Goal: Information Seeking & Learning: Compare options

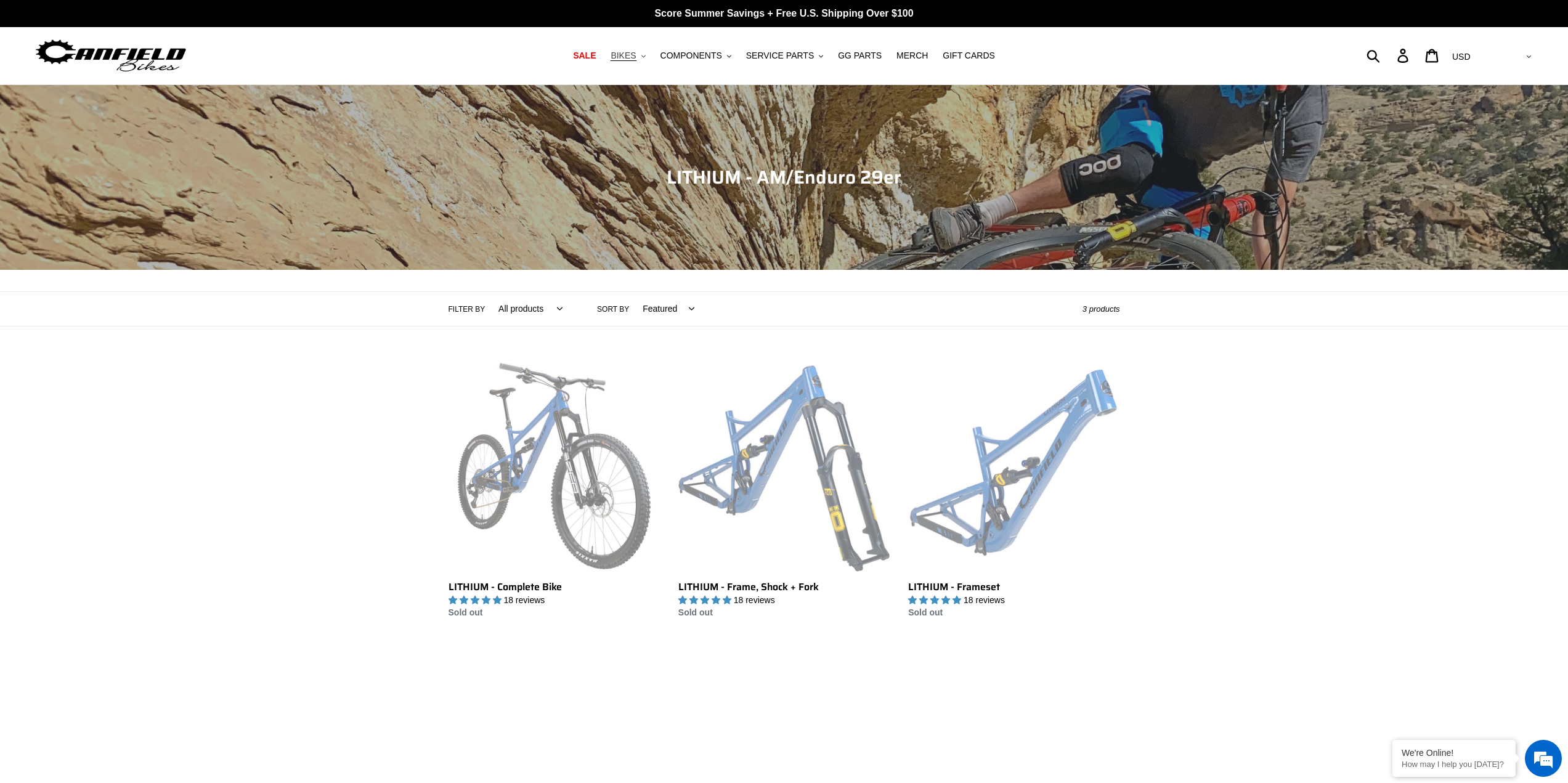
click at [636, 57] on span "BIKES" at bounding box center [623, 56] width 25 height 11
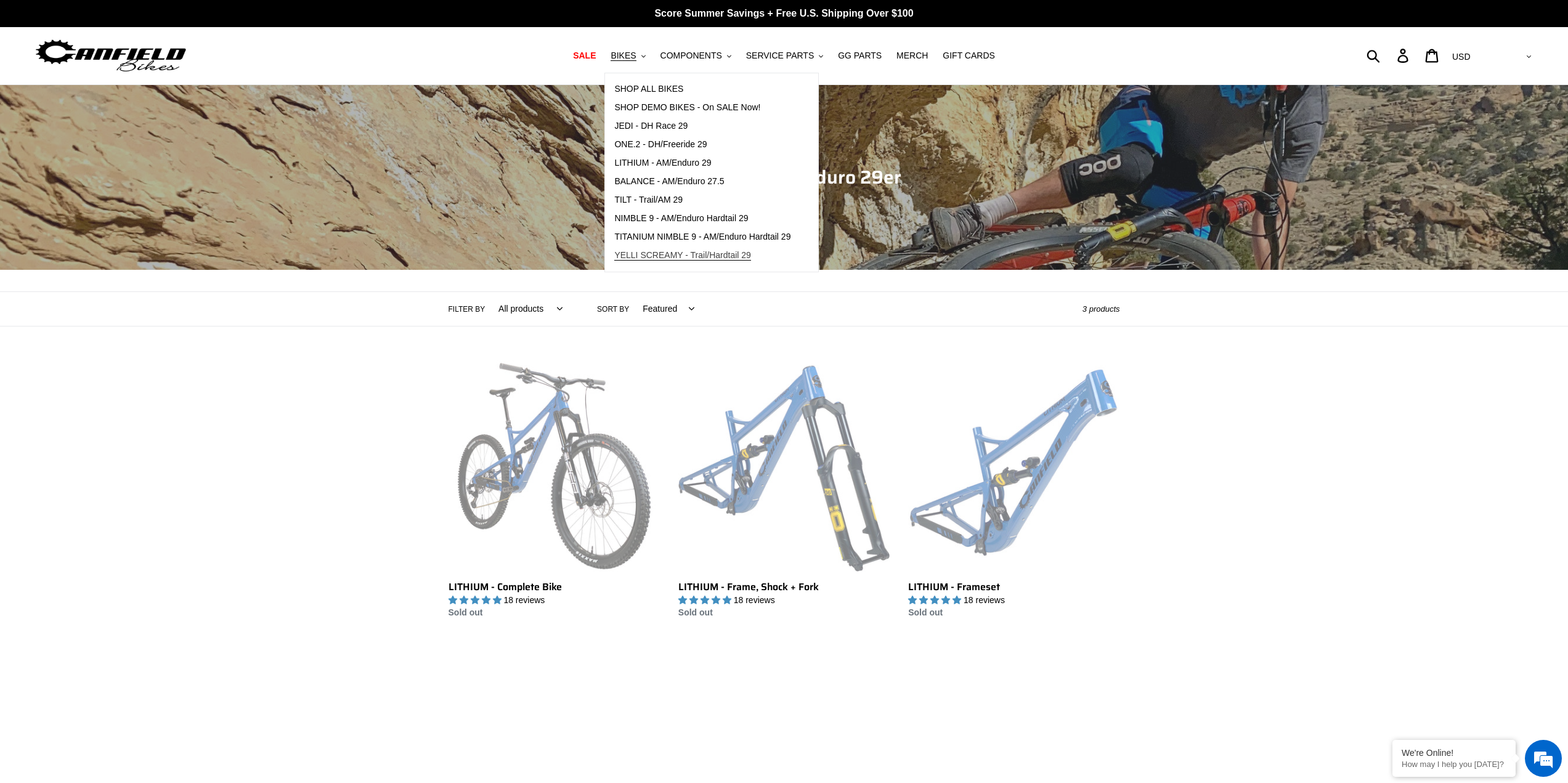
click at [658, 257] on span "YELLI SCREAMY - Trail/Hardtail 29" at bounding box center [682, 255] width 137 height 11
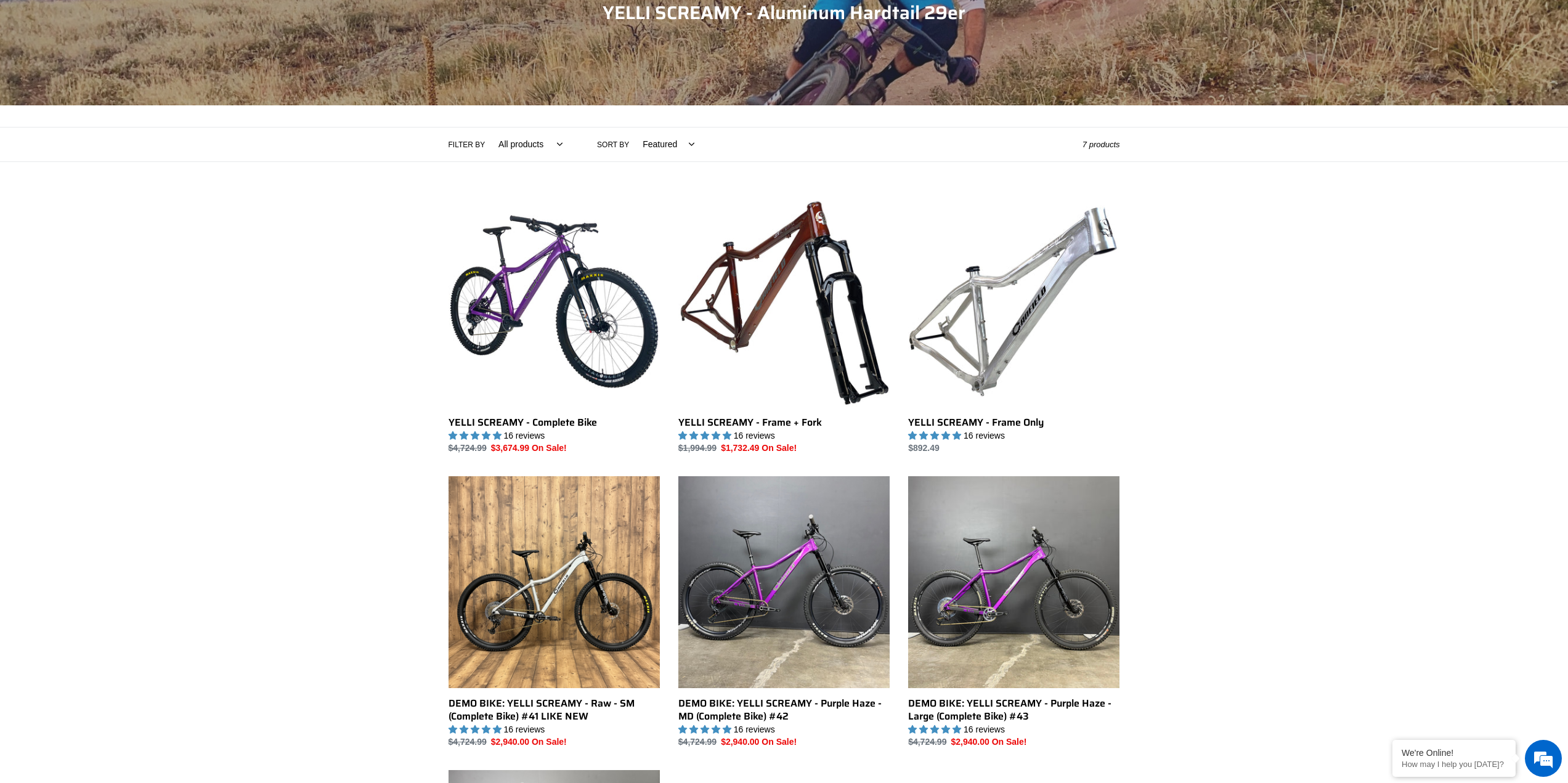
scroll to position [246, 0]
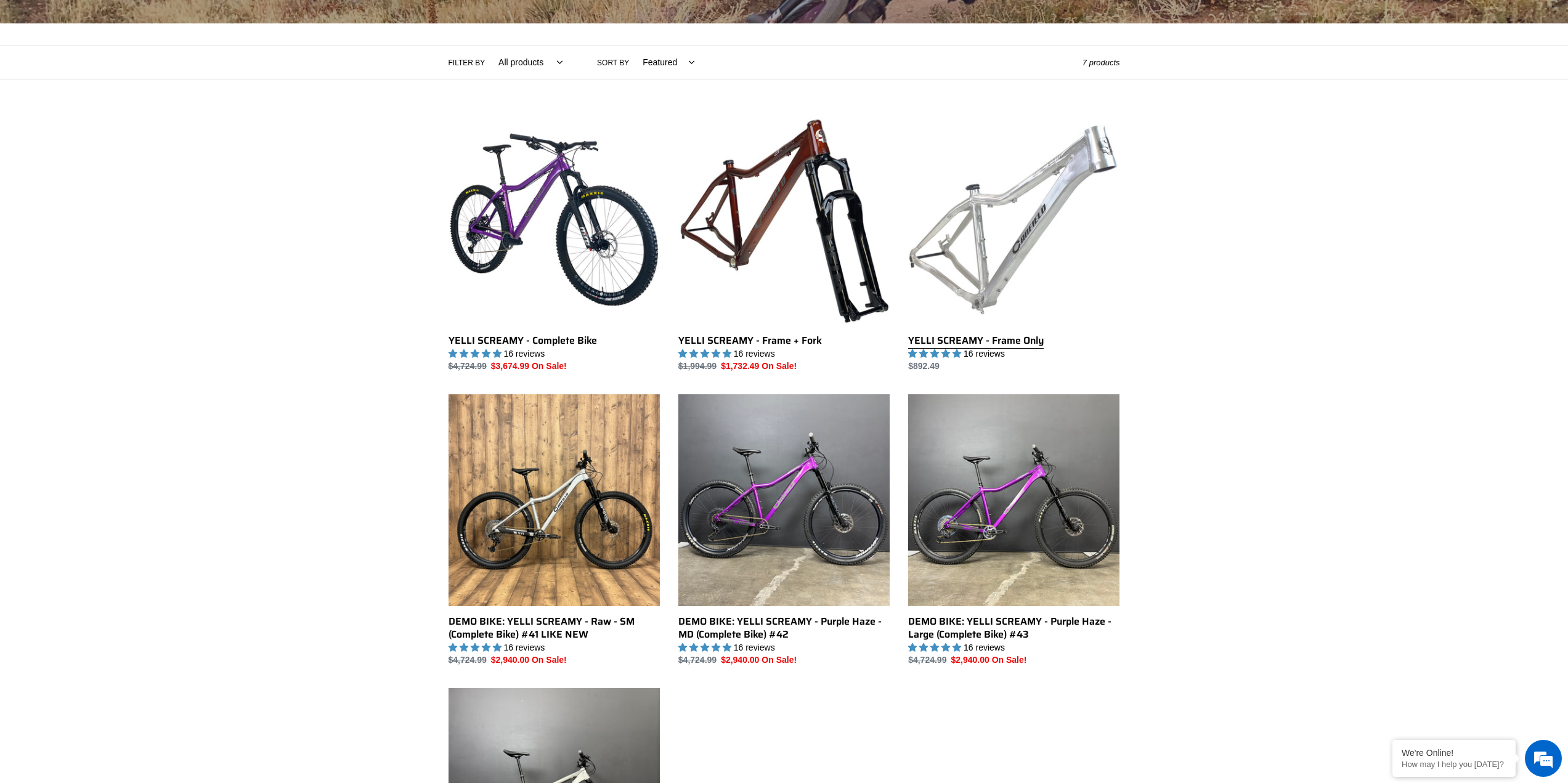
click at [993, 344] on link "YELLI SCREAMY - Frame Only" at bounding box center [1014, 243] width 212 height 260
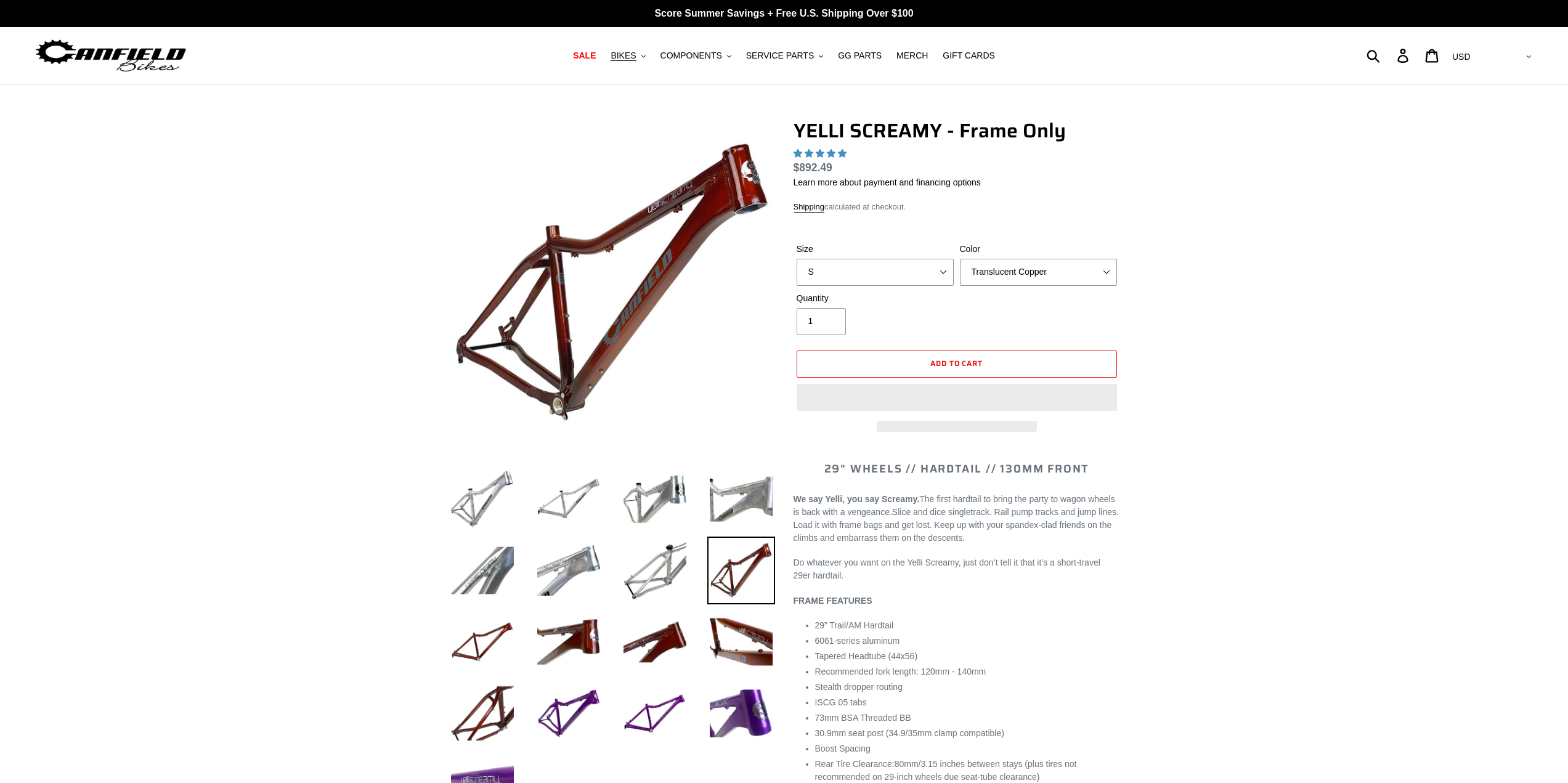
select select "highest-rating"
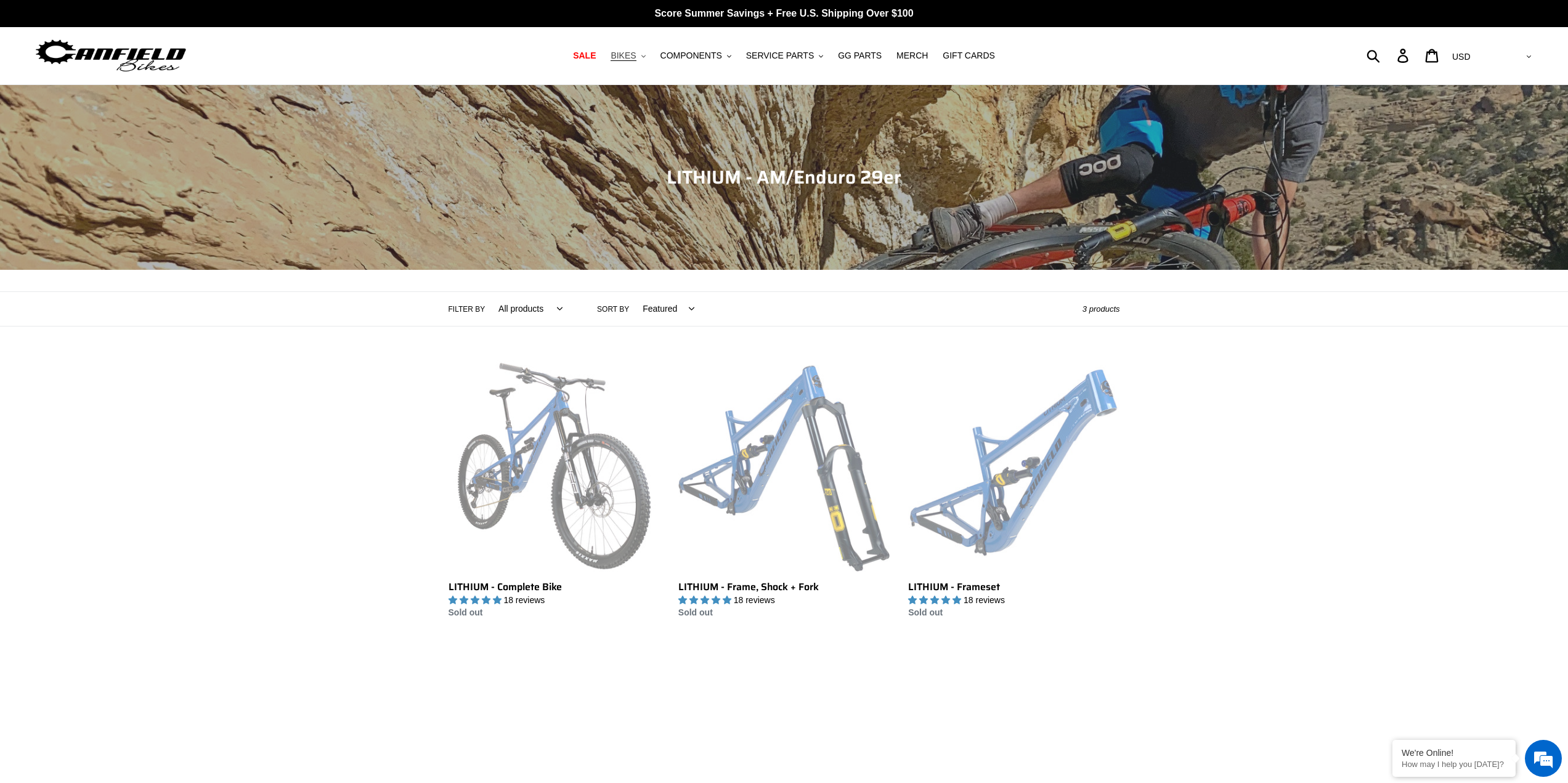
click at [630, 56] on span "BIKES" at bounding box center [623, 56] width 25 height 11
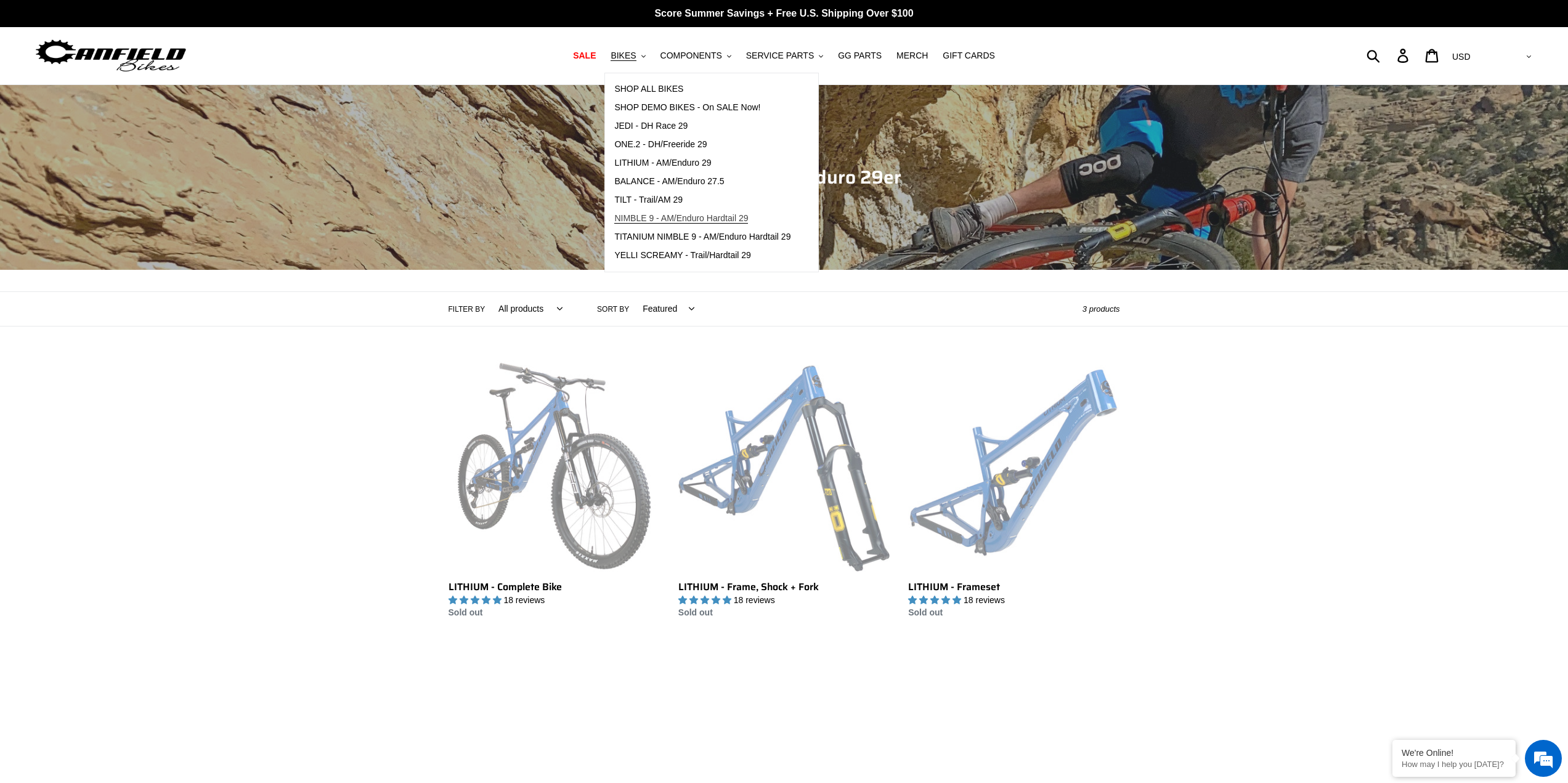
click at [672, 216] on span "NIMBLE 9 - AM/Enduro Hardtail 29" at bounding box center [681, 218] width 134 height 11
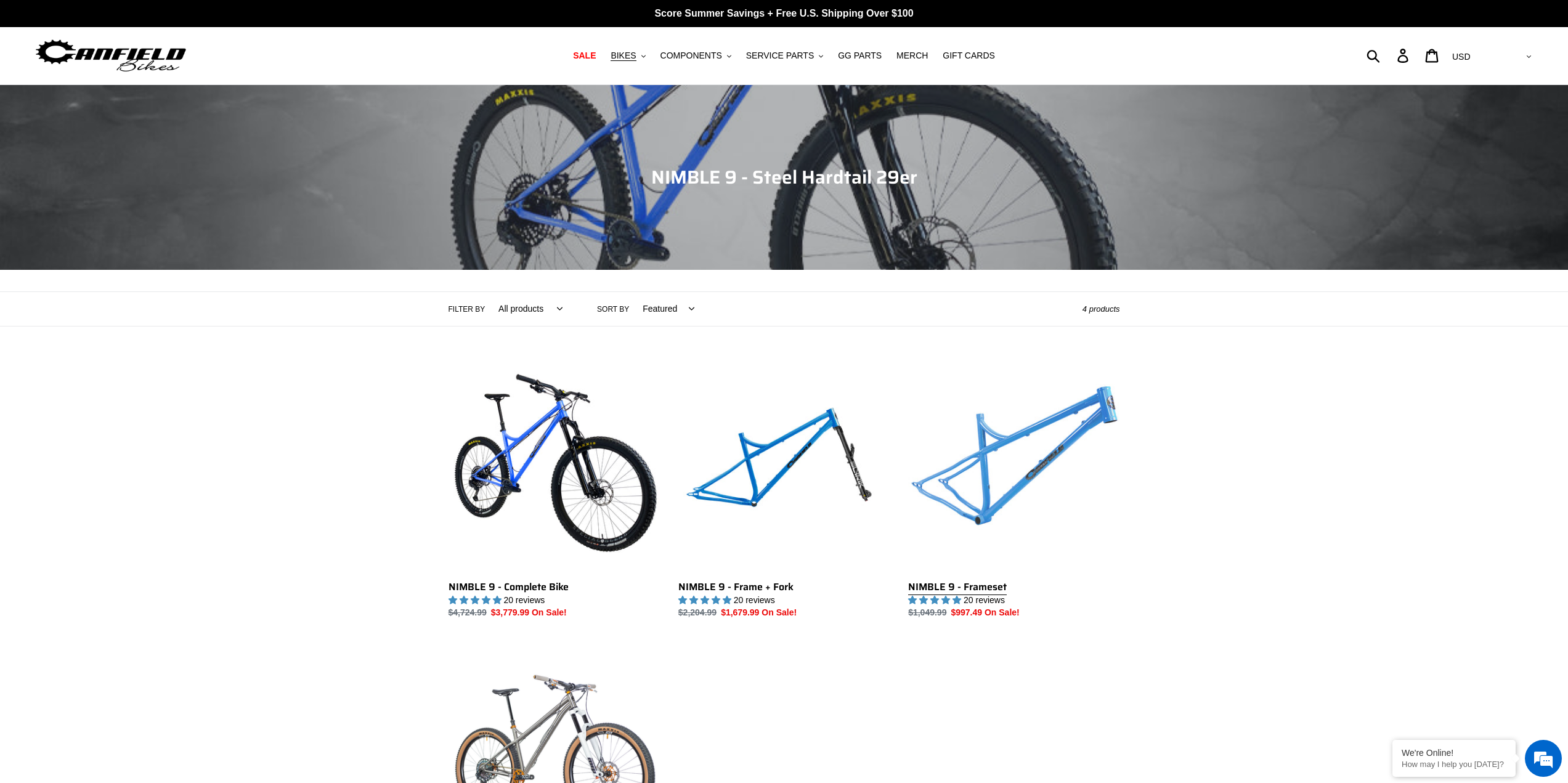
click at [982, 590] on link "NIMBLE 9 - Frameset" at bounding box center [1014, 490] width 212 height 260
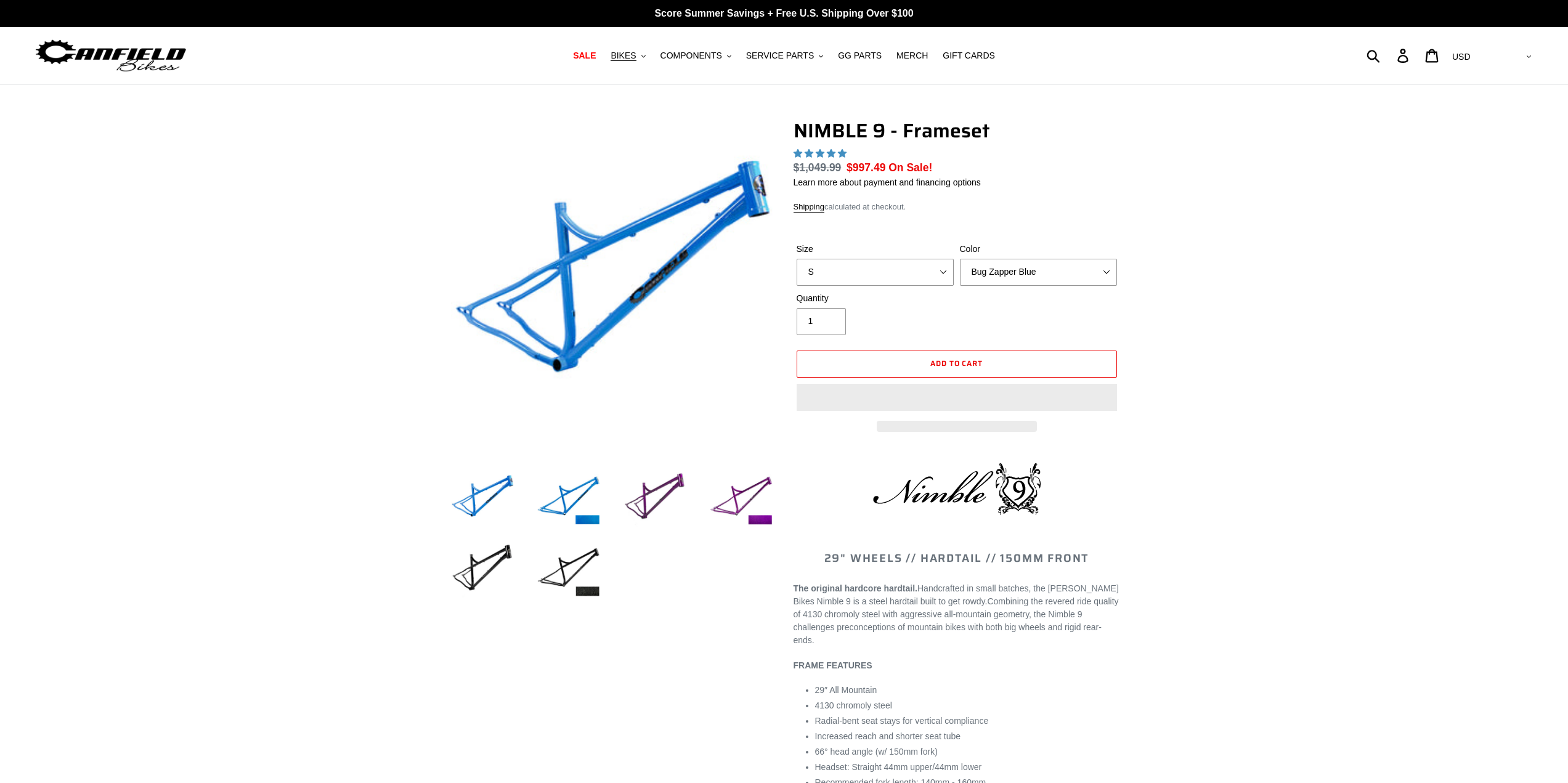
select select "highest-rating"
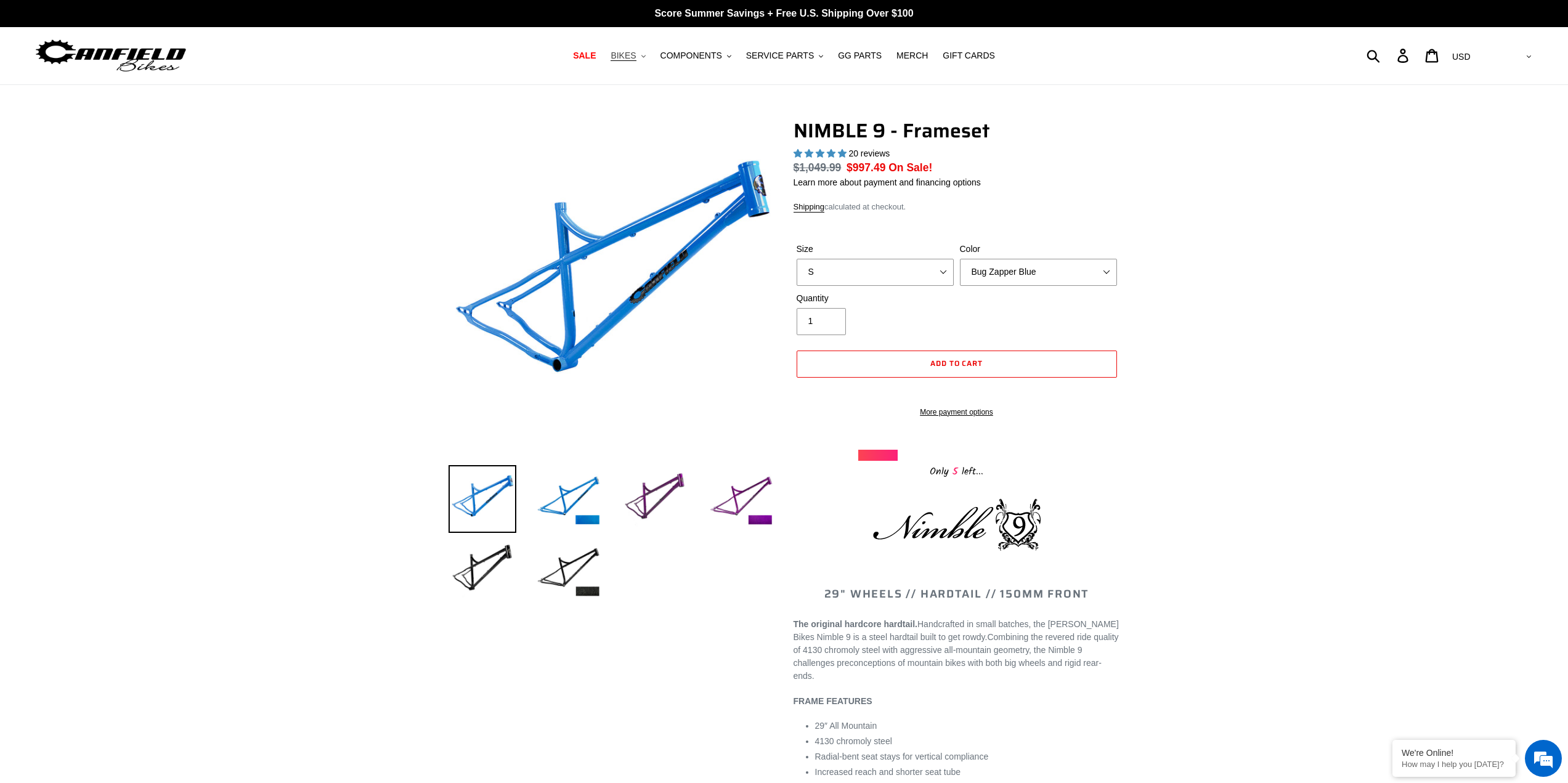
click at [629, 59] on span "BIKES" at bounding box center [623, 56] width 25 height 11
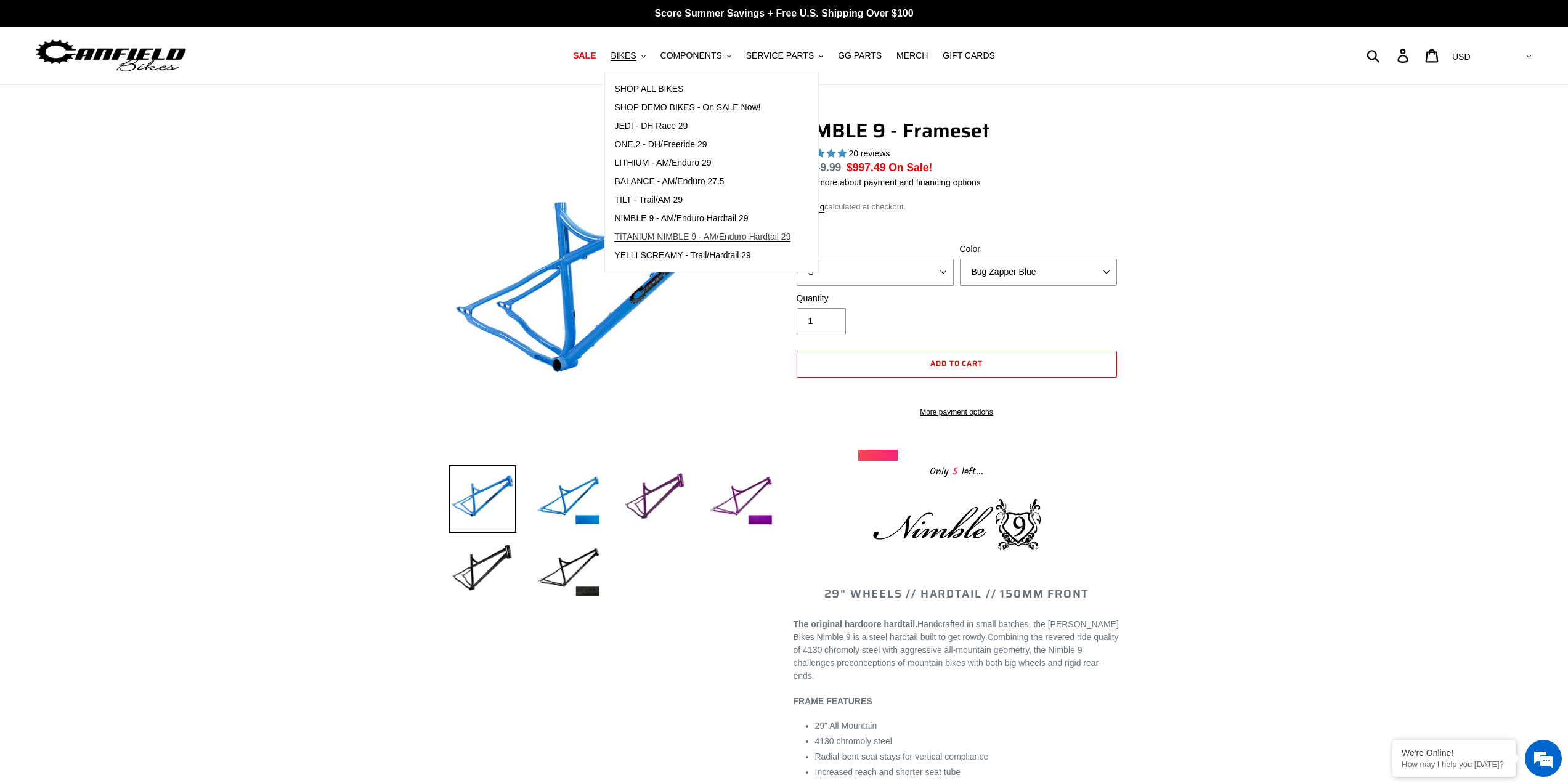
click at [668, 235] on span "TITANIUM NIMBLE 9 - AM/Enduro Hardtail 29" at bounding box center [702, 237] width 176 height 11
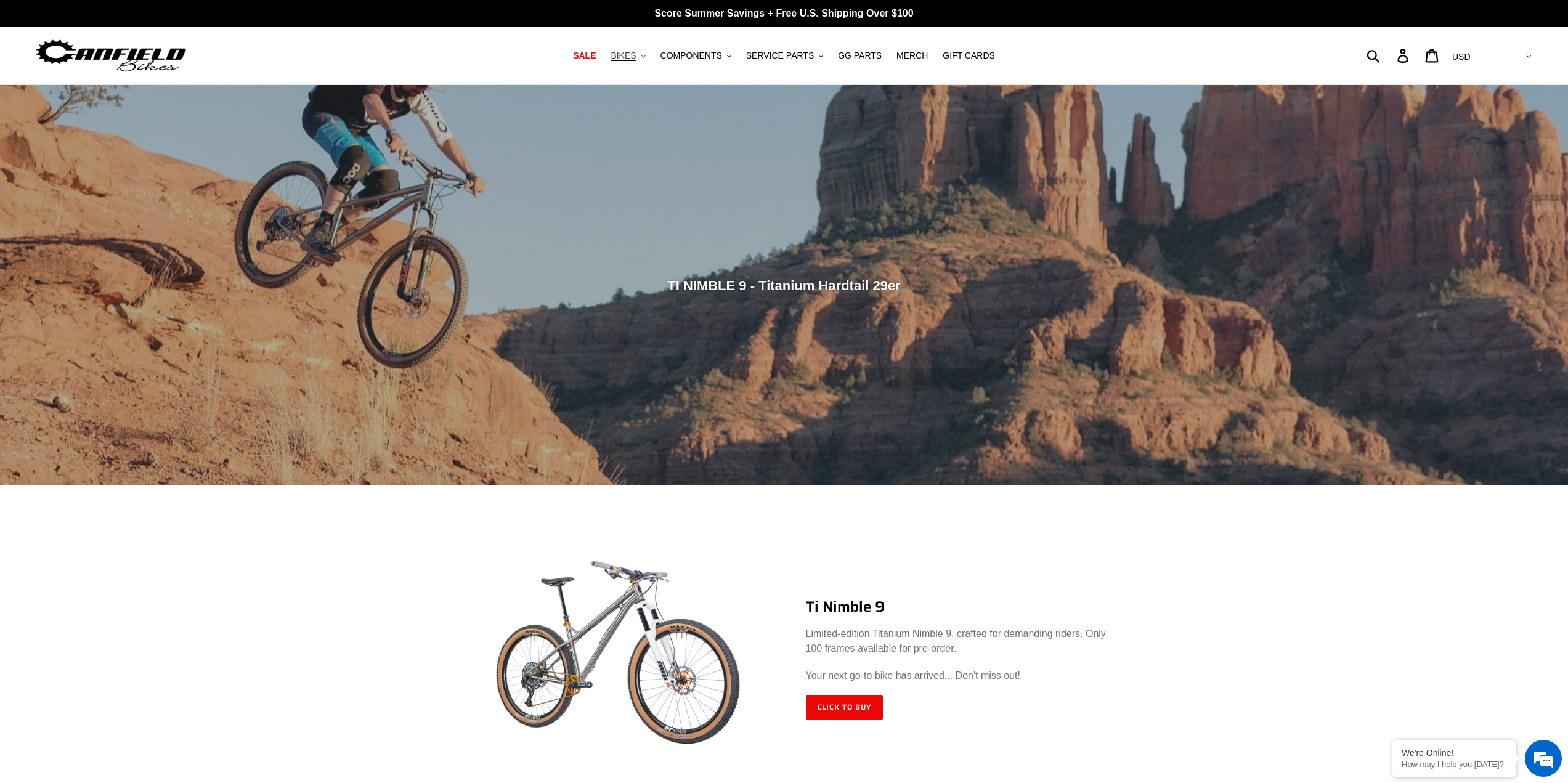
click at [636, 59] on span "BIKES" at bounding box center [623, 56] width 25 height 11
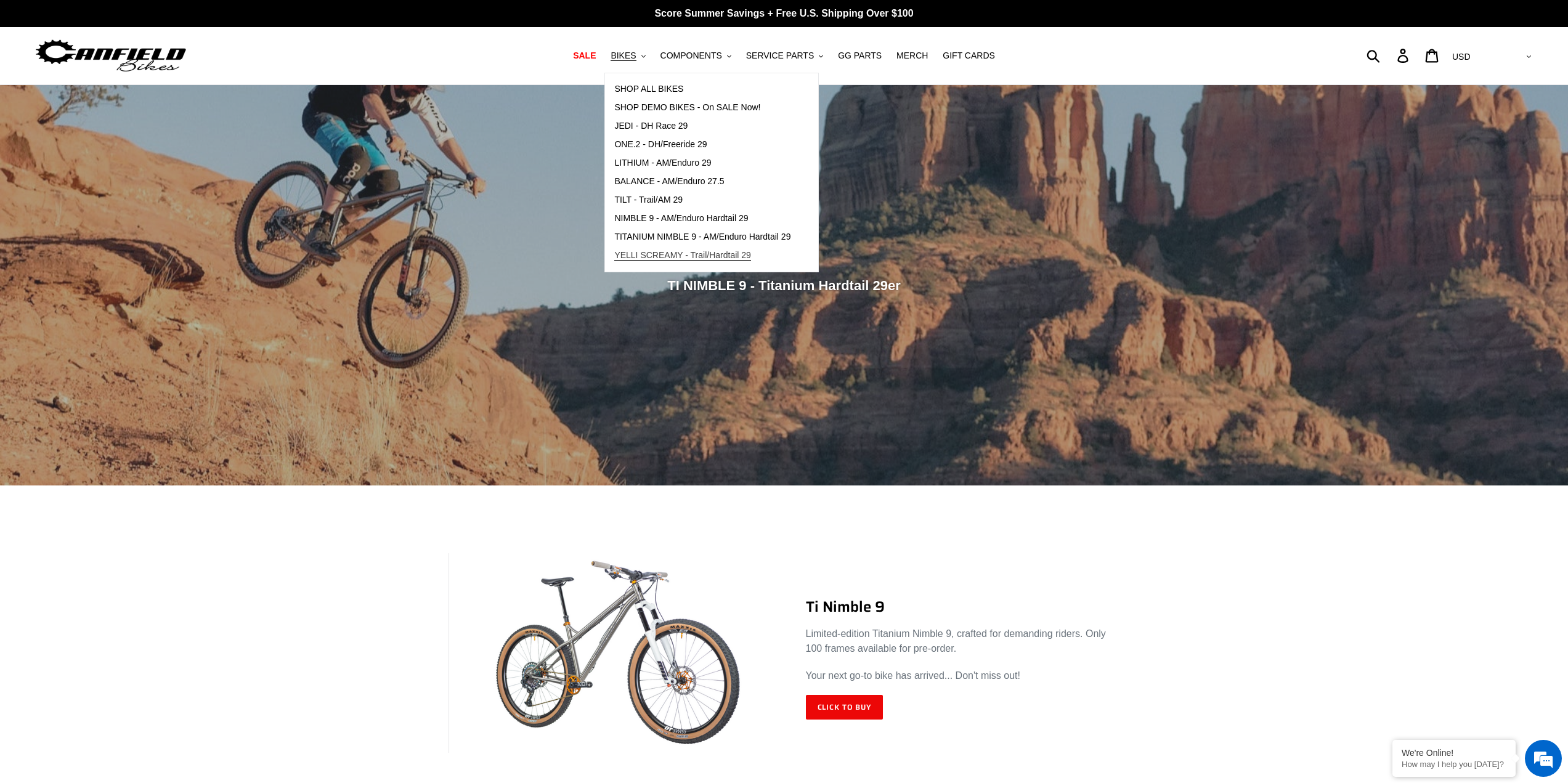
click at [654, 256] on span "YELLI SCREAMY - Trail/Hardtail 29" at bounding box center [682, 255] width 137 height 11
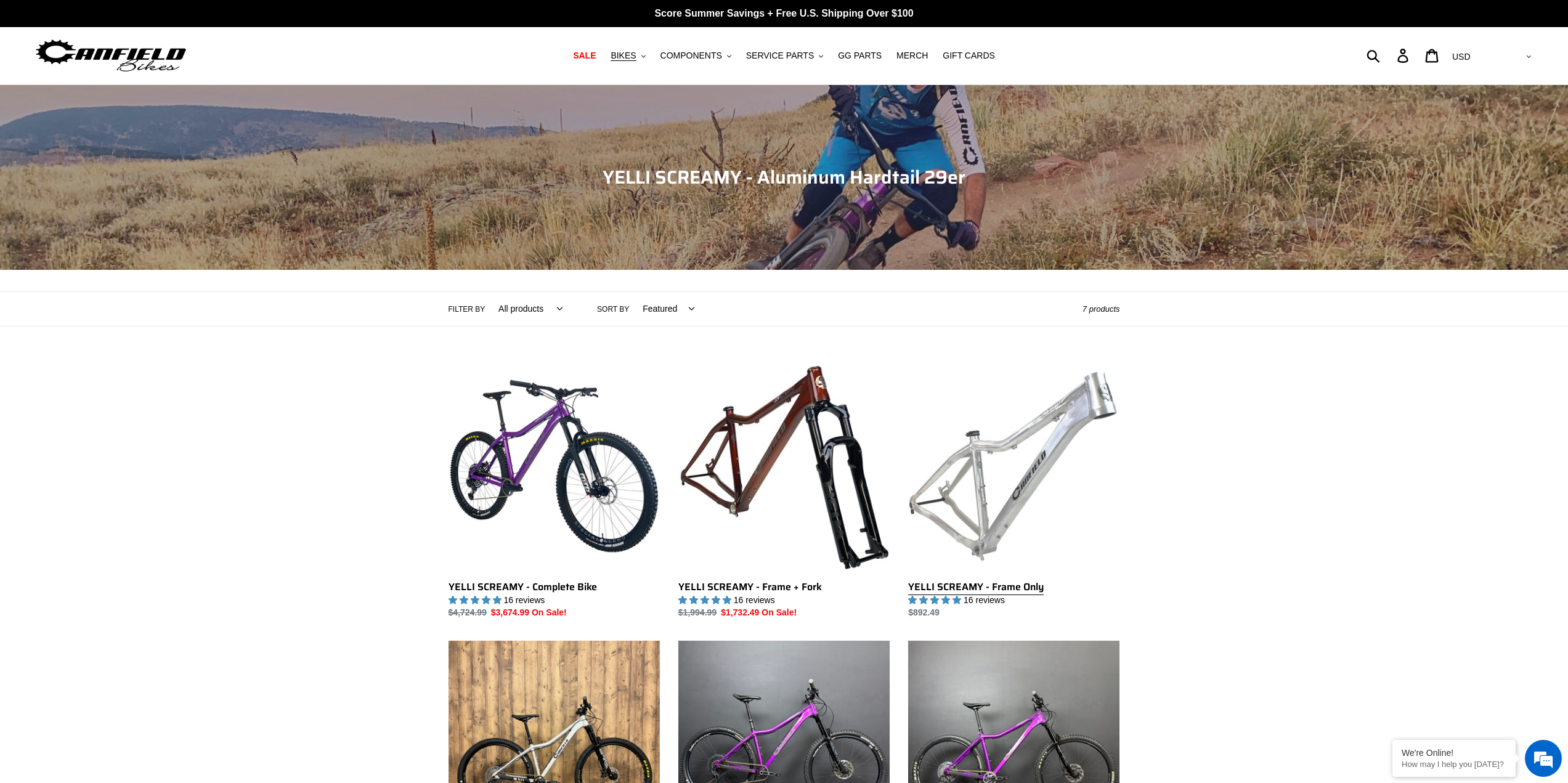
click at [999, 493] on link "YELLI SCREAMY - Frame Only" at bounding box center [1014, 490] width 212 height 260
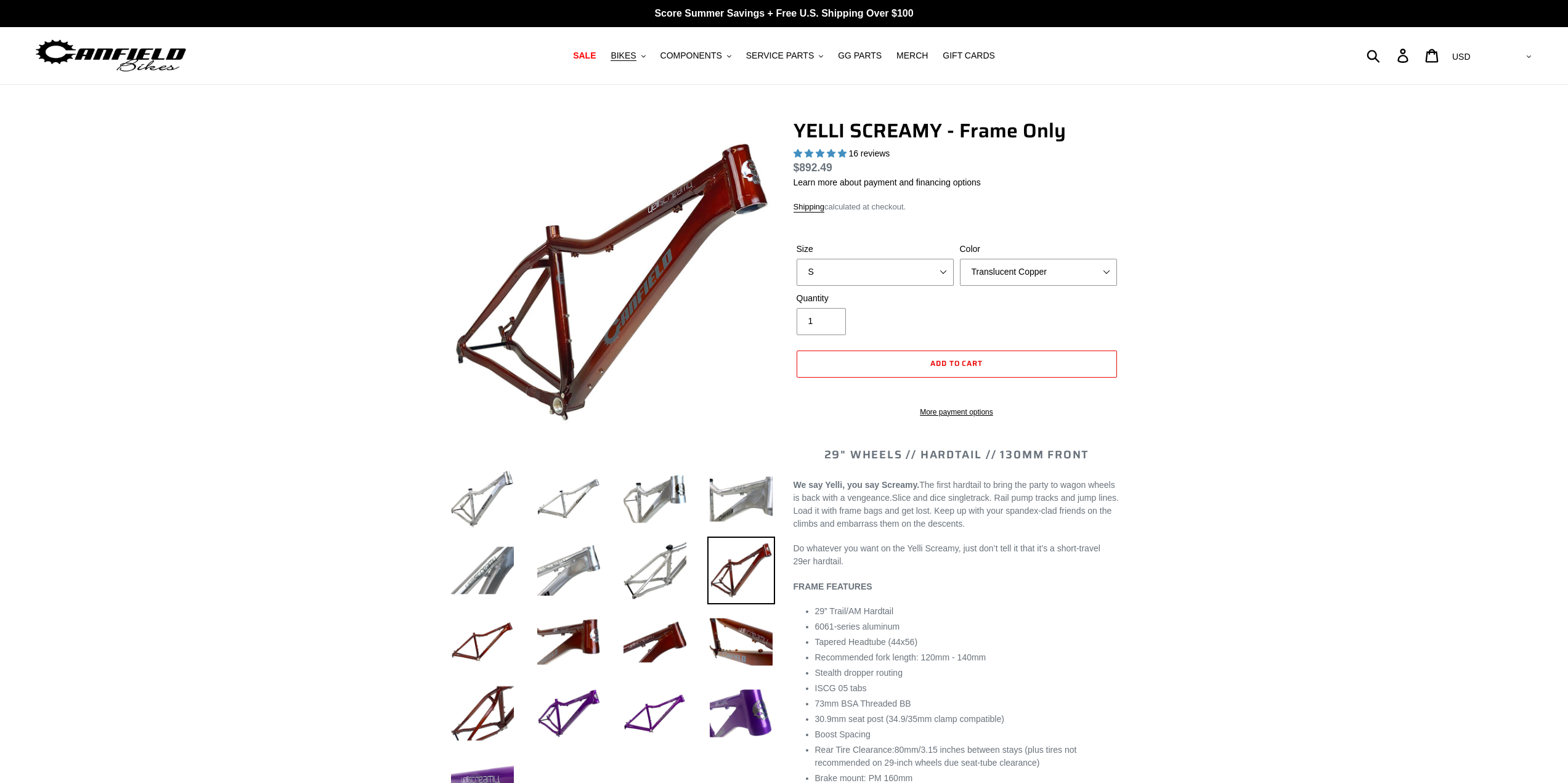
select select "highest-rating"
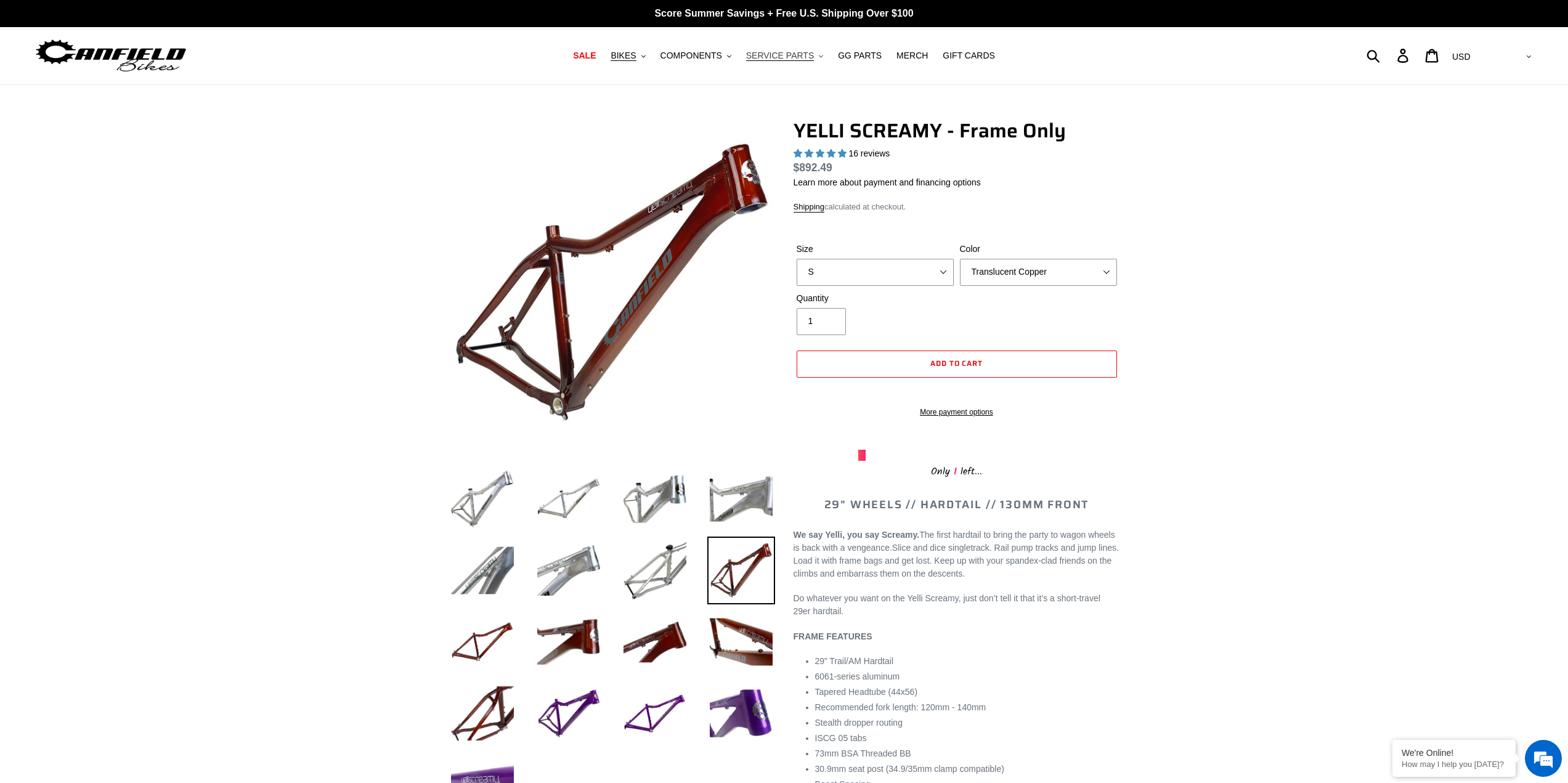
click at [794, 56] on span "SERVICE PARTS" at bounding box center [780, 56] width 68 height 11
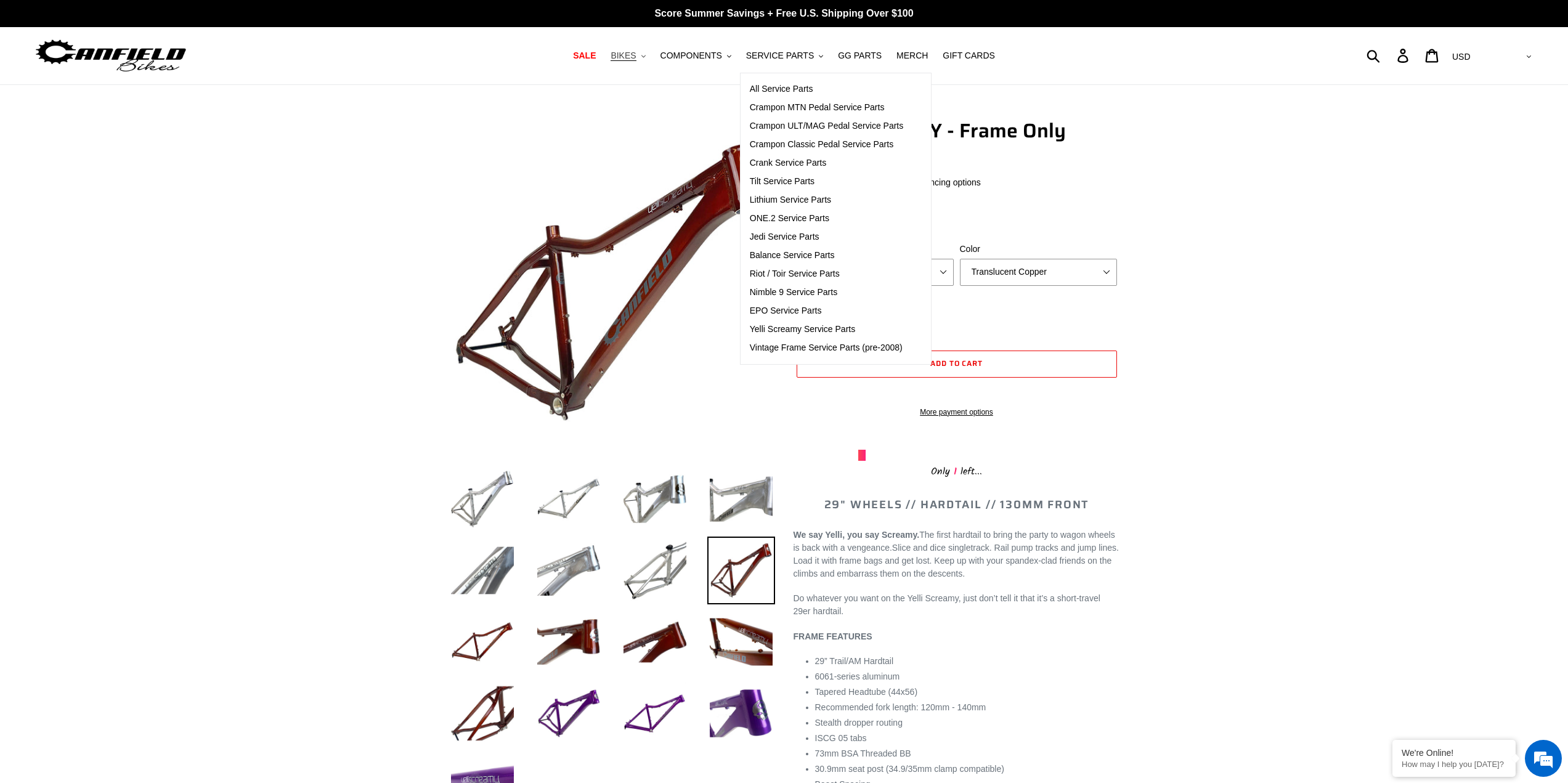
click at [636, 56] on span "BIKES" at bounding box center [623, 56] width 25 height 11
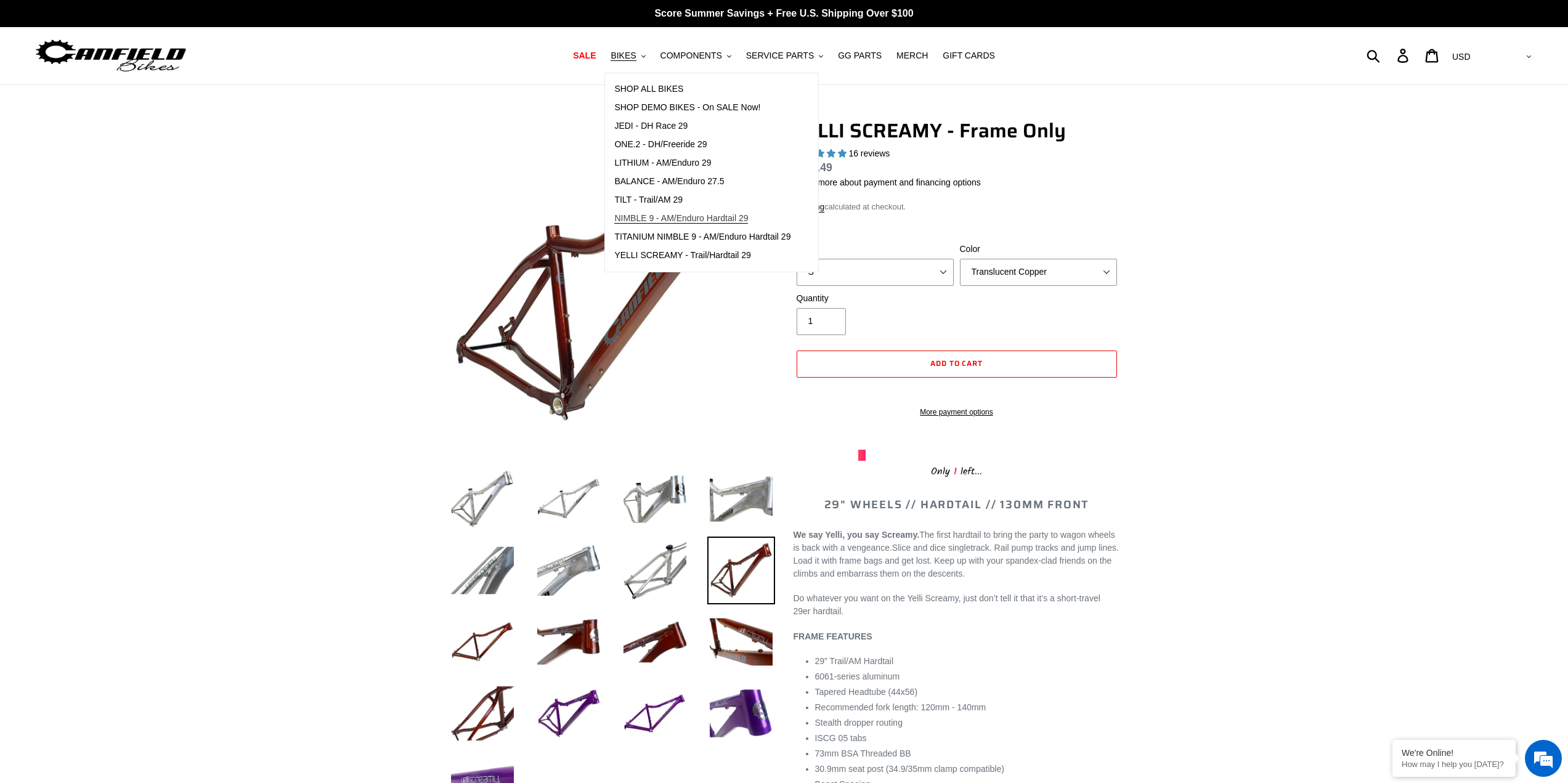
click at [674, 216] on span "NIMBLE 9 - AM/Enduro Hardtail 29" at bounding box center [681, 218] width 134 height 11
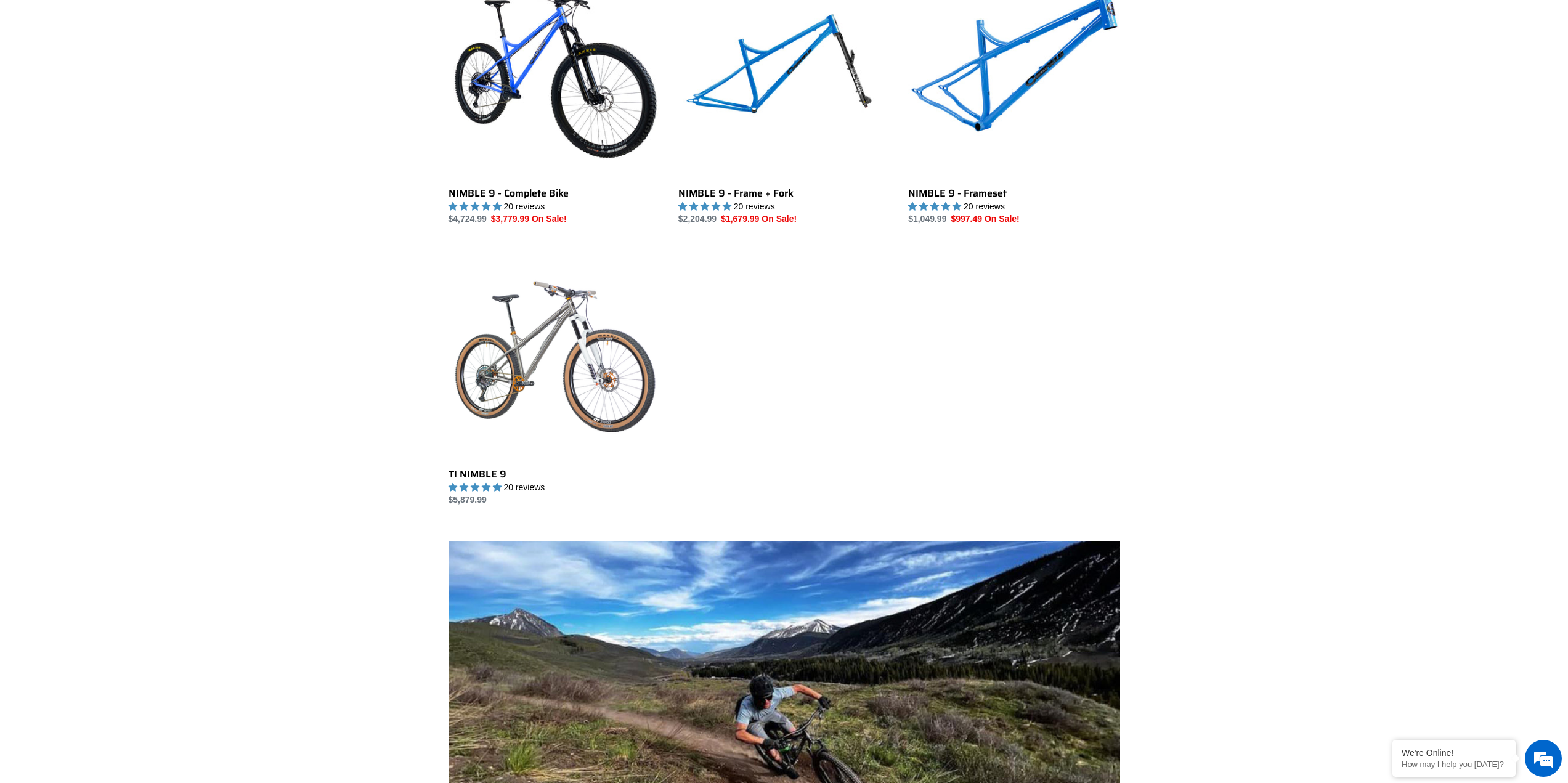
scroll to position [185, 0]
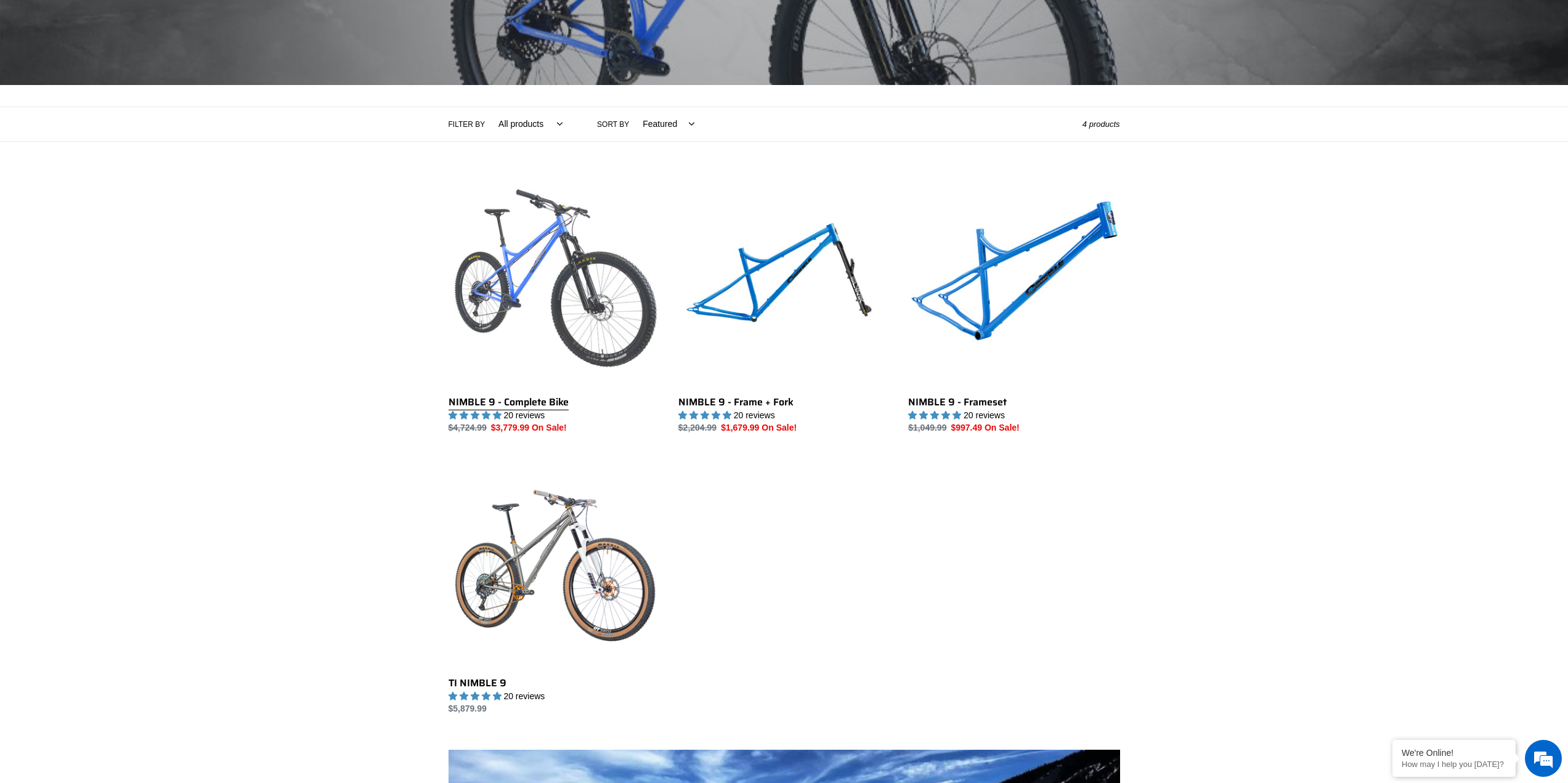
click at [477, 407] on link "NIMBLE 9 - Complete Bike" at bounding box center [554, 305] width 212 height 260
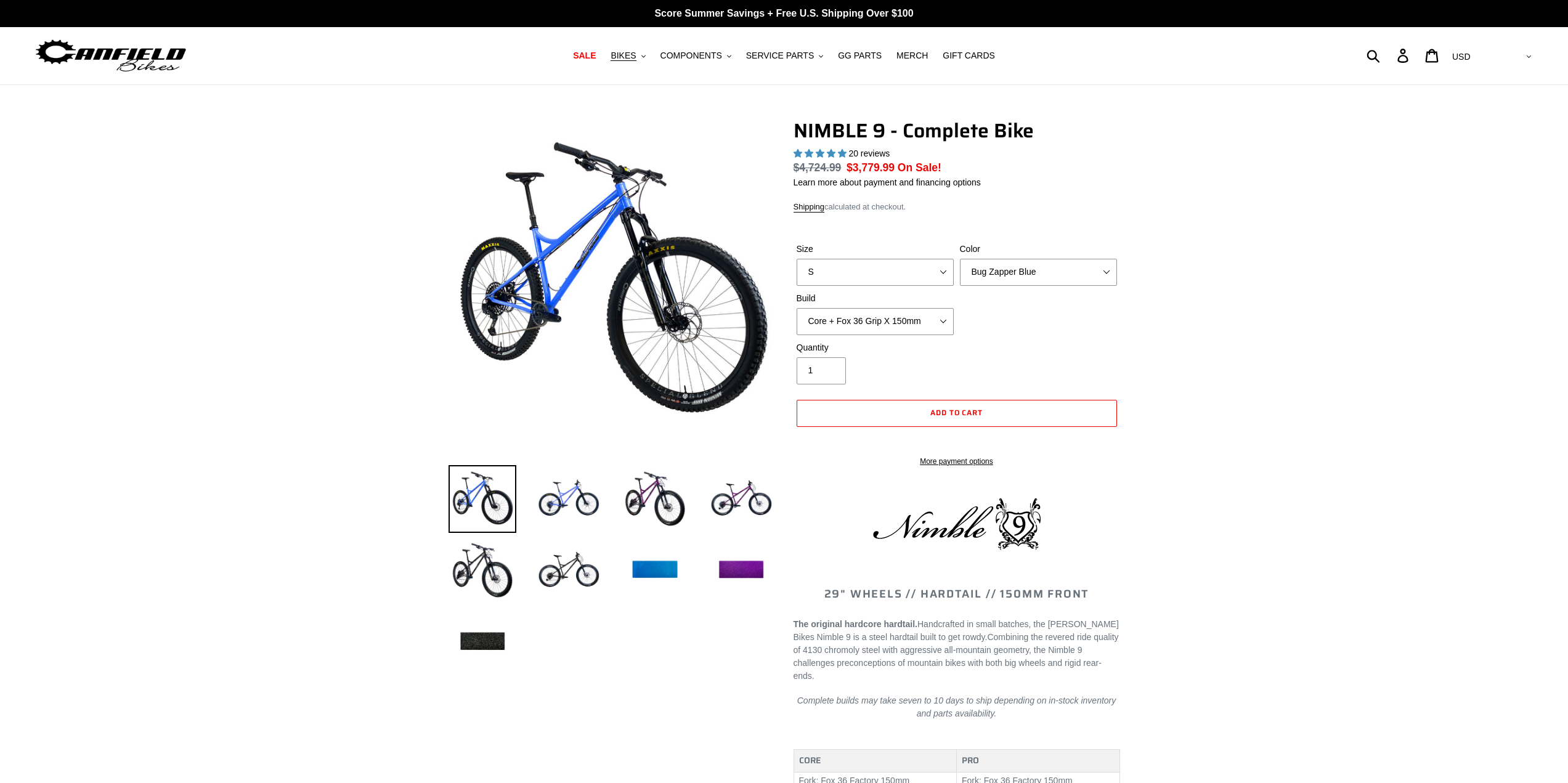
select select "highest-rating"
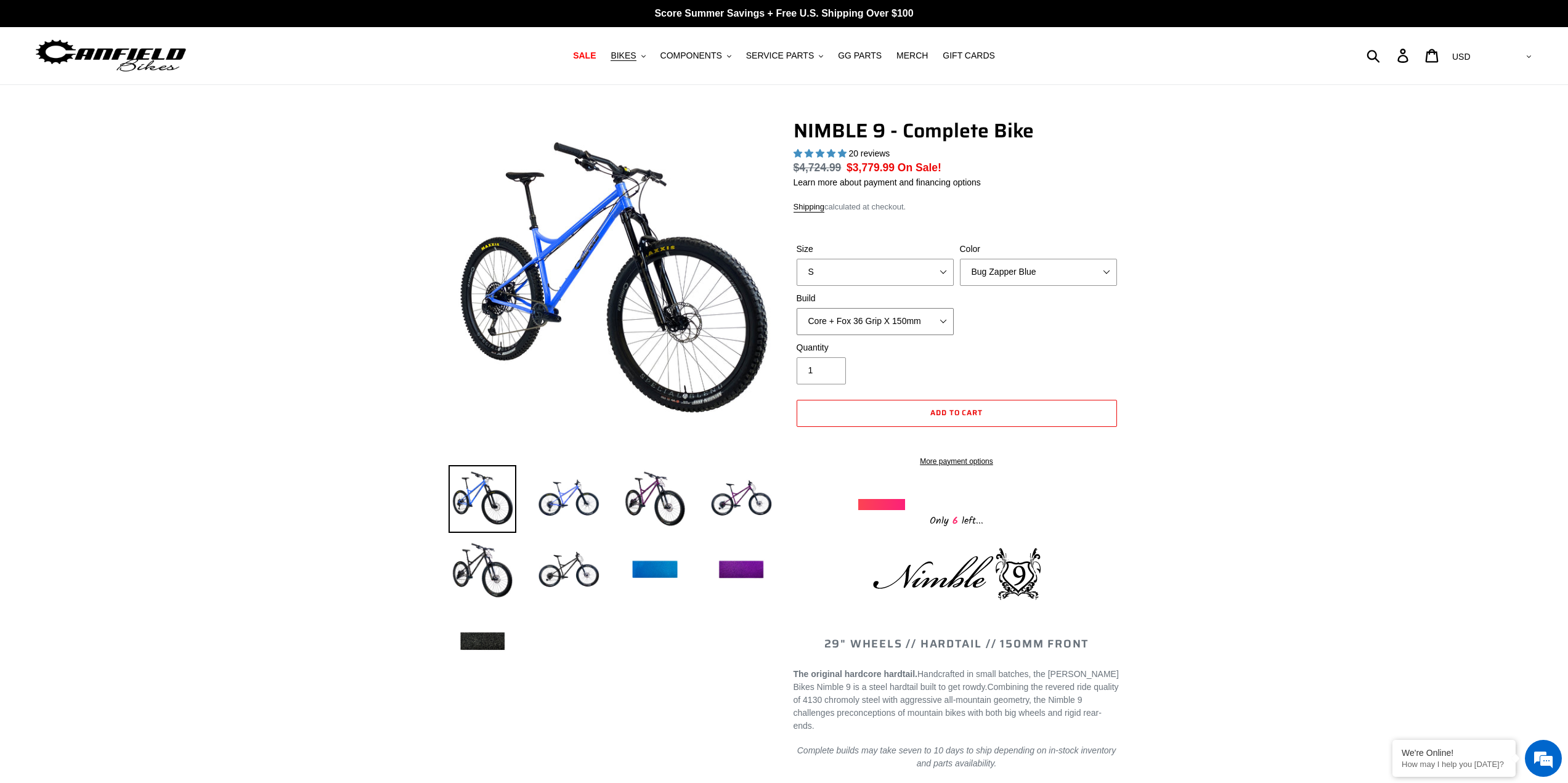
click at [939, 320] on select "Core + Fox 36 Grip X 150mm Pro + Fox 36 Grip X 150mm Core + RockShox Lyrik Ulti…" at bounding box center [875, 321] width 157 height 27
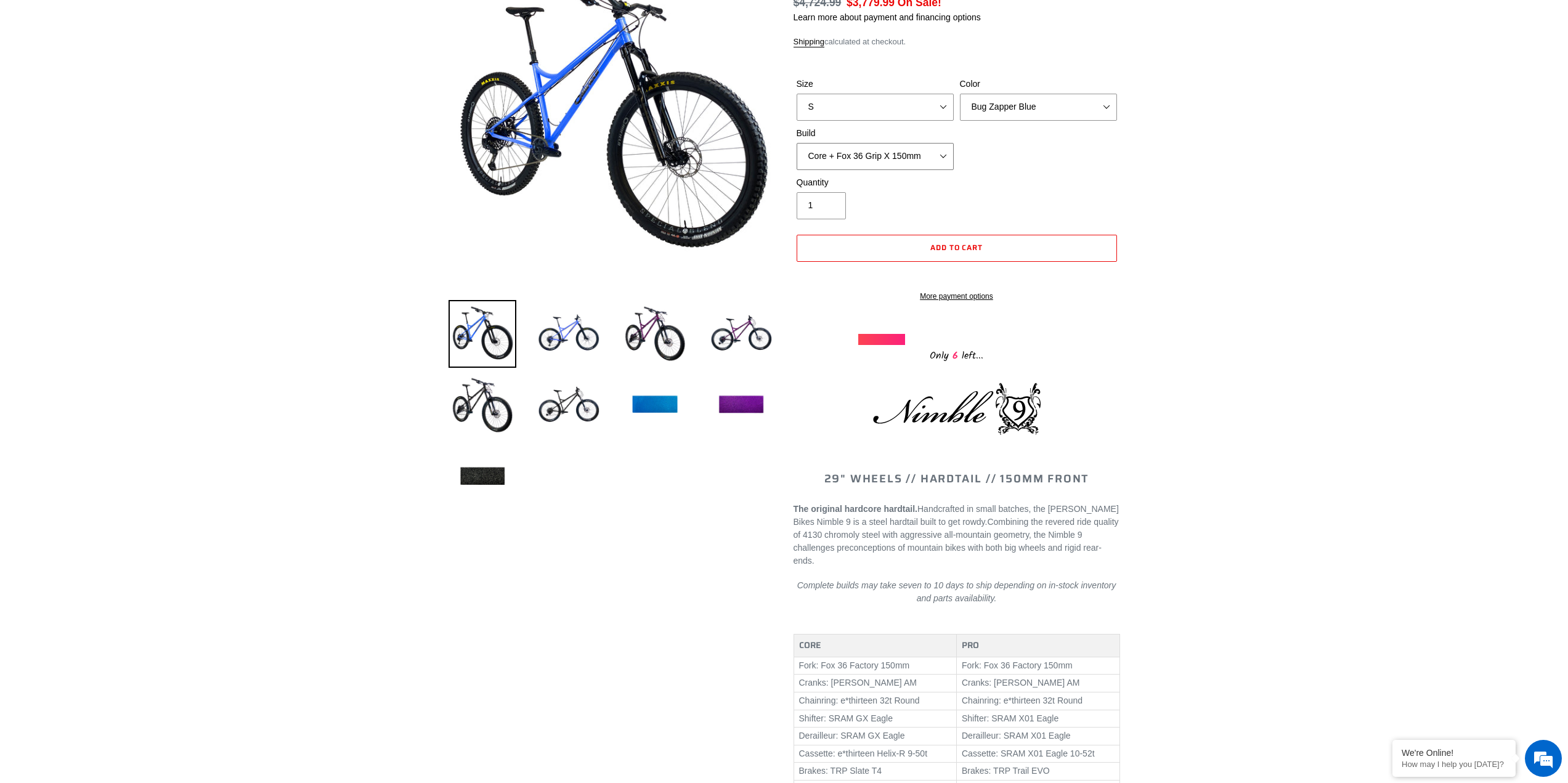
scroll to position [185, 0]
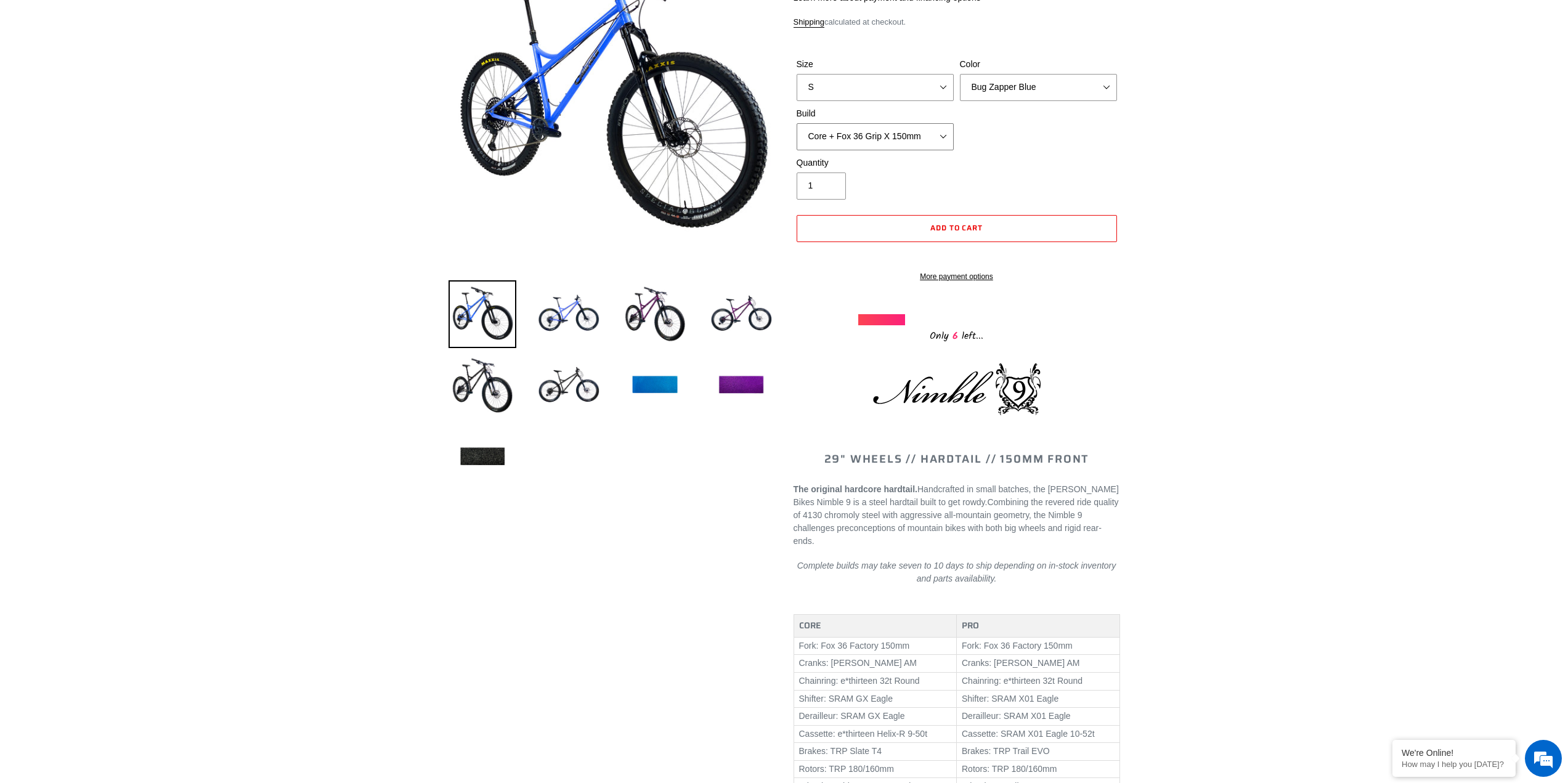
click at [948, 140] on select "Core + Fox 36 Grip X 150mm Pro + Fox 36 Grip X 150mm Core + RockShox Lyrik Ulti…" at bounding box center [875, 136] width 157 height 27
select select "Core + RockShox Lyrik Ultimate 150mm"
click at [797, 123] on select "Core + Fox 36 Grip X 150mm Pro + Fox 36 Grip X 150mm Core + RockShox Lyrik Ulti…" at bounding box center [875, 136] width 157 height 27
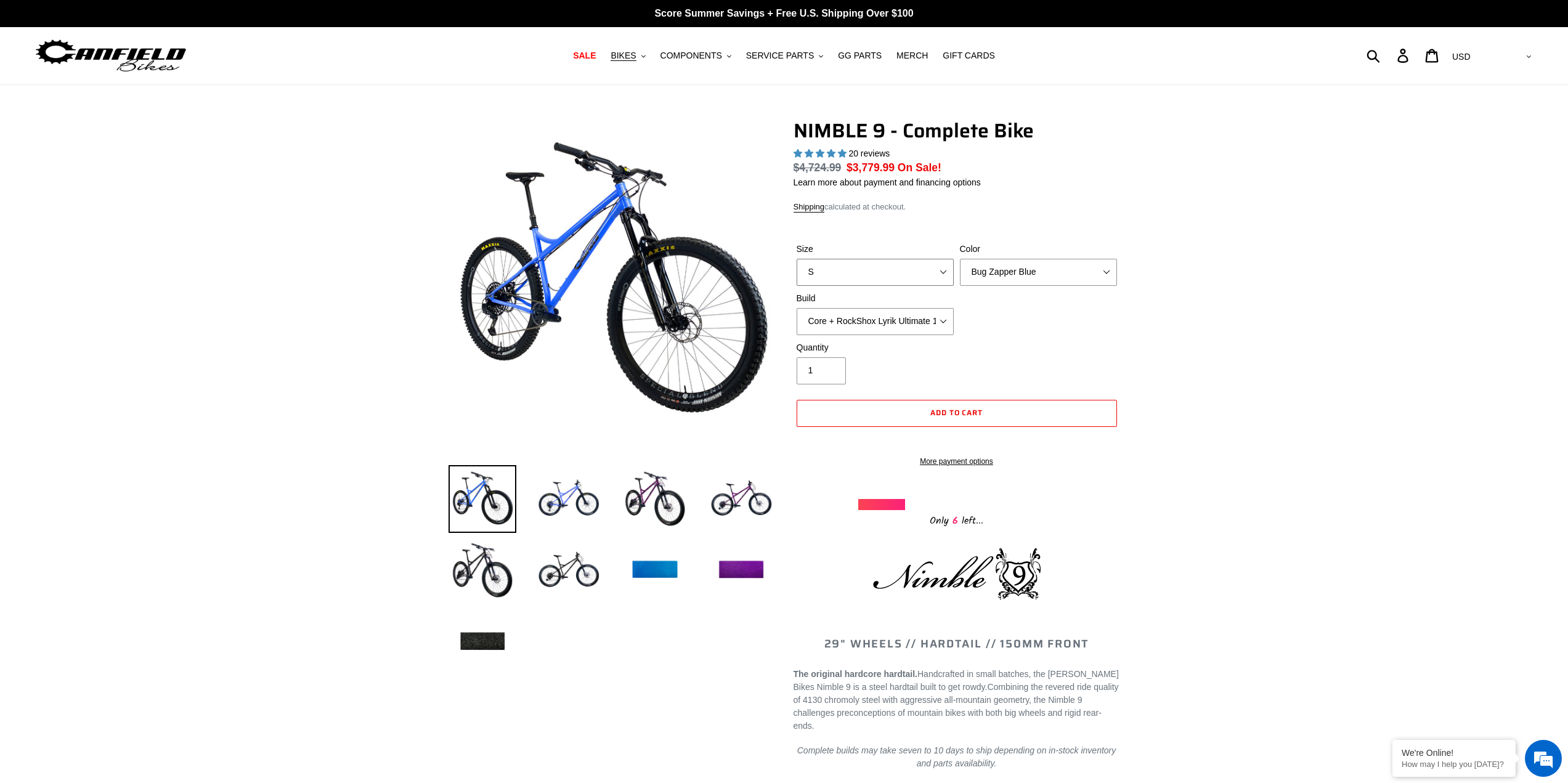
click at [948, 270] on select "S M L XL" at bounding box center [875, 272] width 157 height 27
select select "XL"
click at [797, 259] on select "S M L XL" at bounding box center [875, 272] width 157 height 27
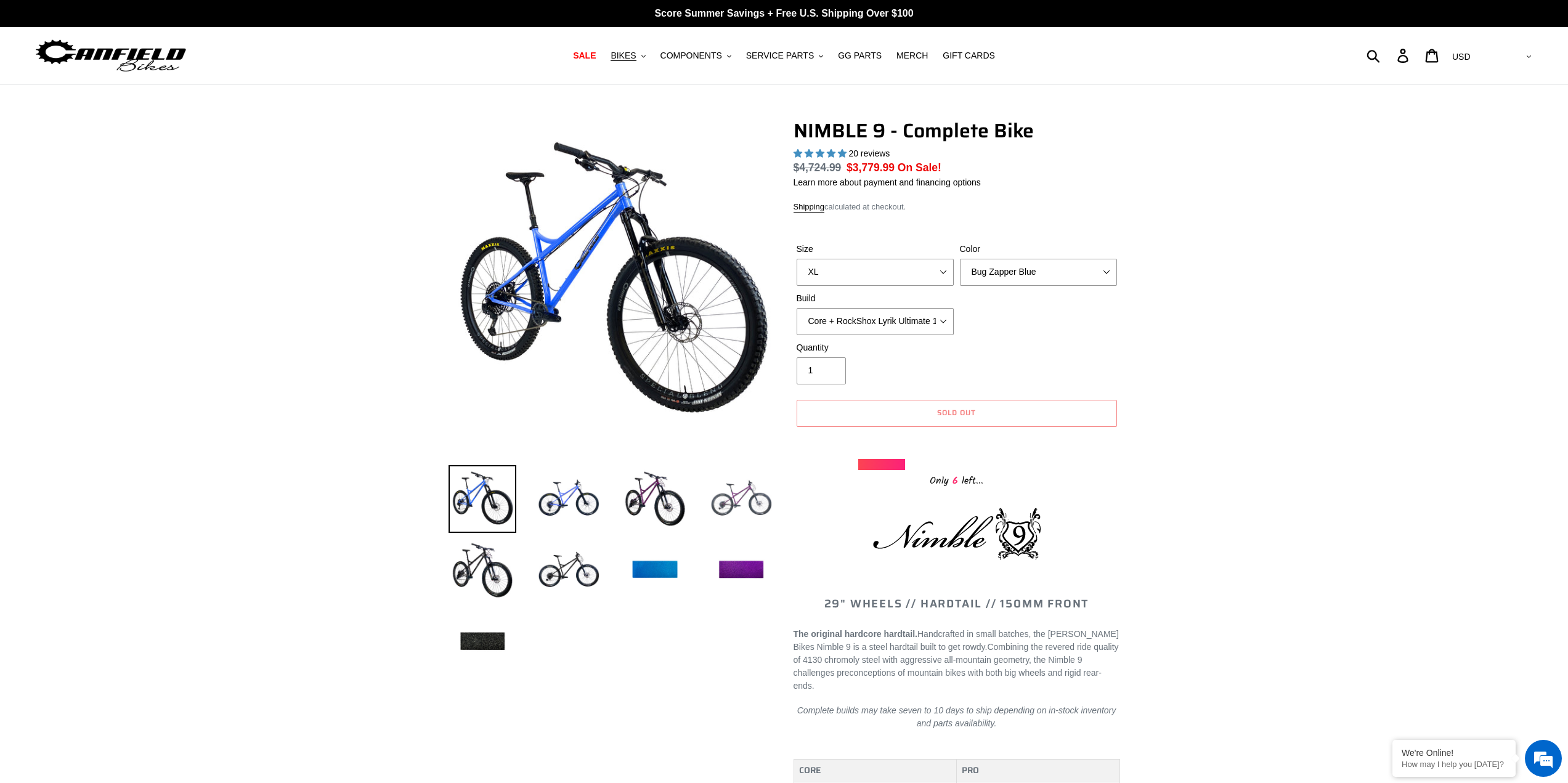
click at [749, 494] on img at bounding box center [741, 498] width 68 height 68
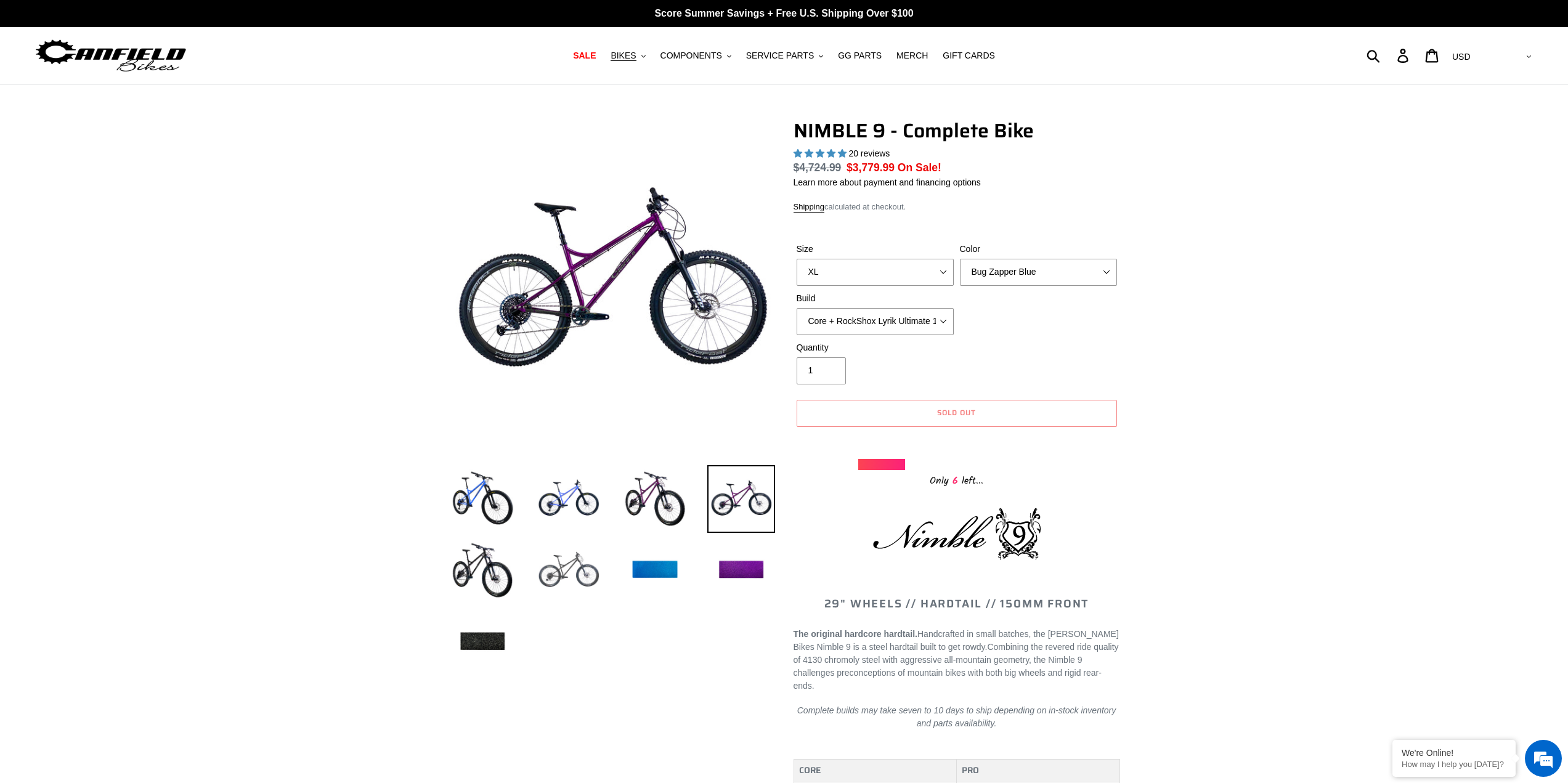
click at [562, 560] on img at bounding box center [569, 570] width 68 height 68
click at [636, 56] on span "BIKES" at bounding box center [623, 56] width 25 height 11
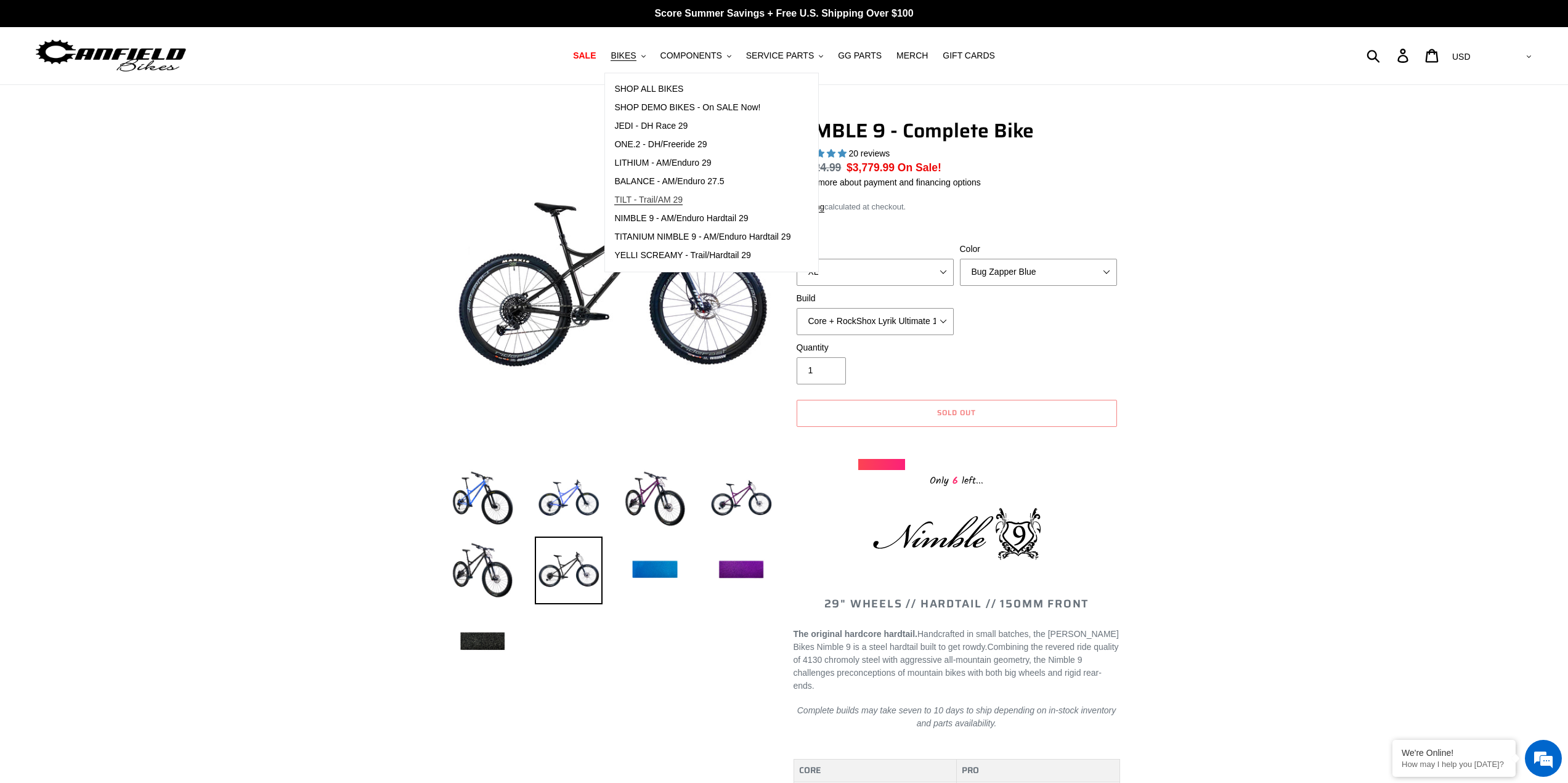
click at [659, 201] on span "TILT - Trail/AM 29" at bounding box center [648, 200] width 68 height 11
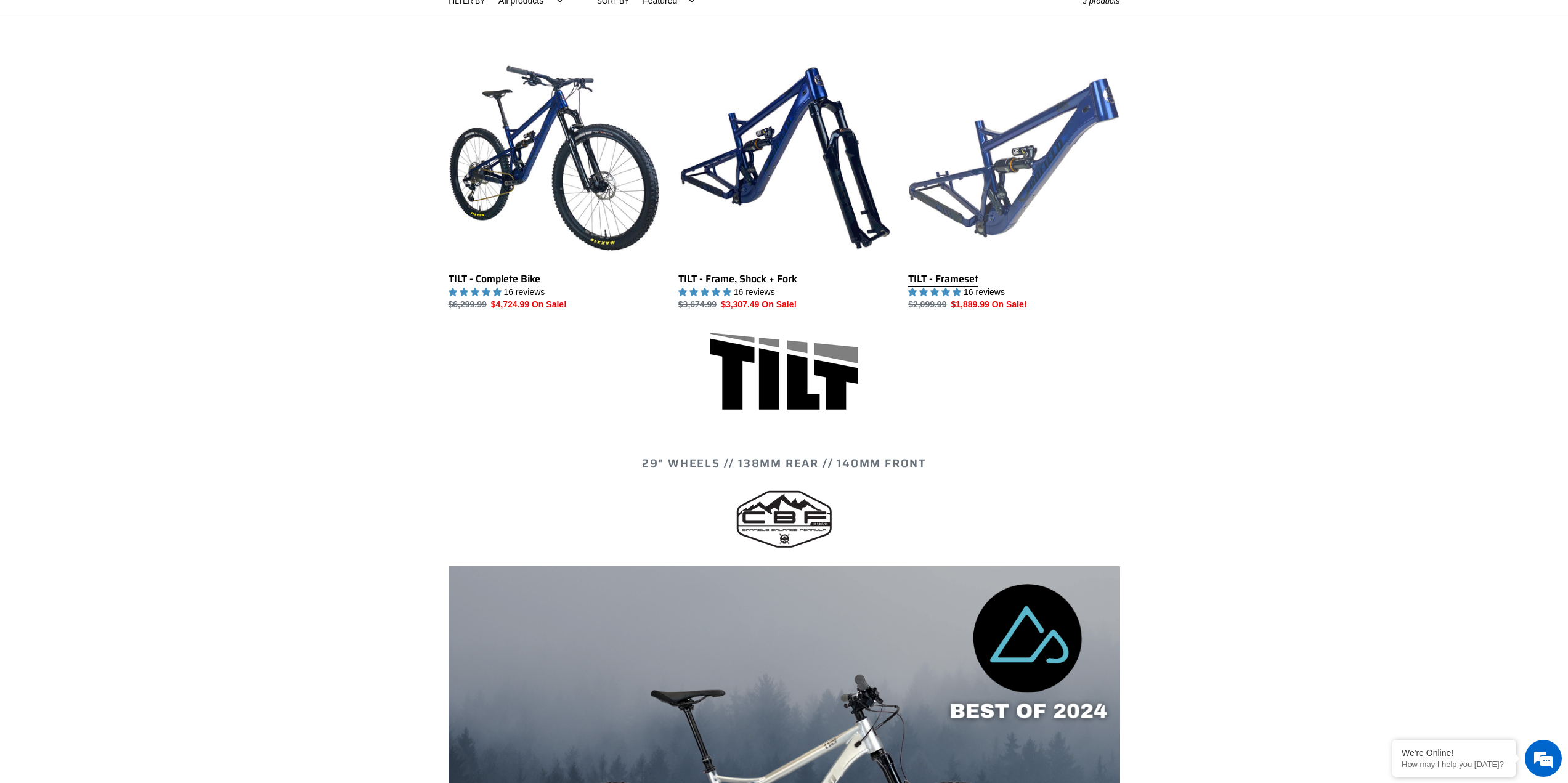
click at [999, 241] on link "TILT - Frameset" at bounding box center [1014, 182] width 212 height 260
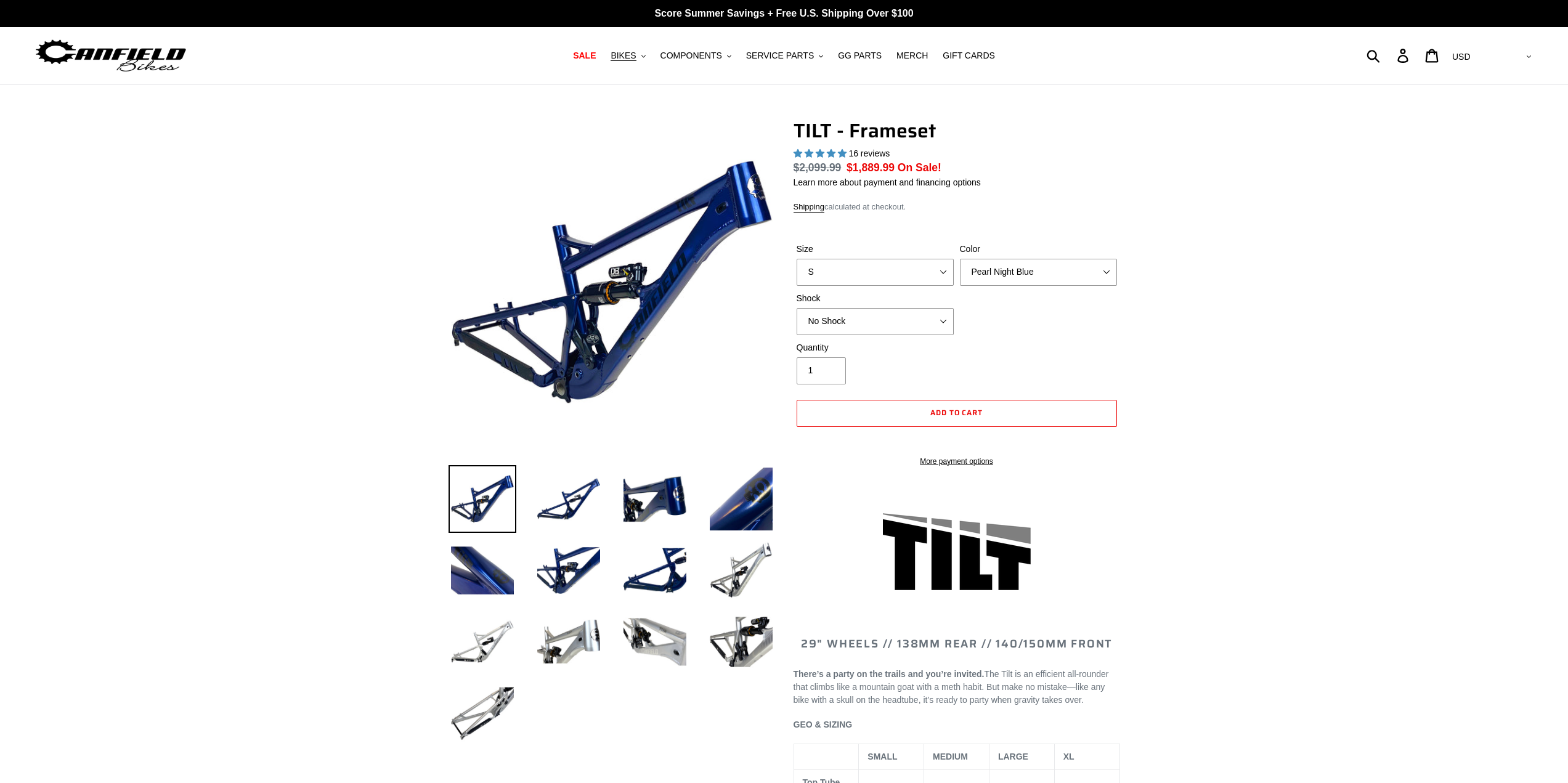
select select "highest-rating"
click at [944, 275] on select "S M L XL" at bounding box center [875, 272] width 157 height 27
select select "XL"
click at [797, 259] on select "S M L XL" at bounding box center [875, 272] width 157 height 27
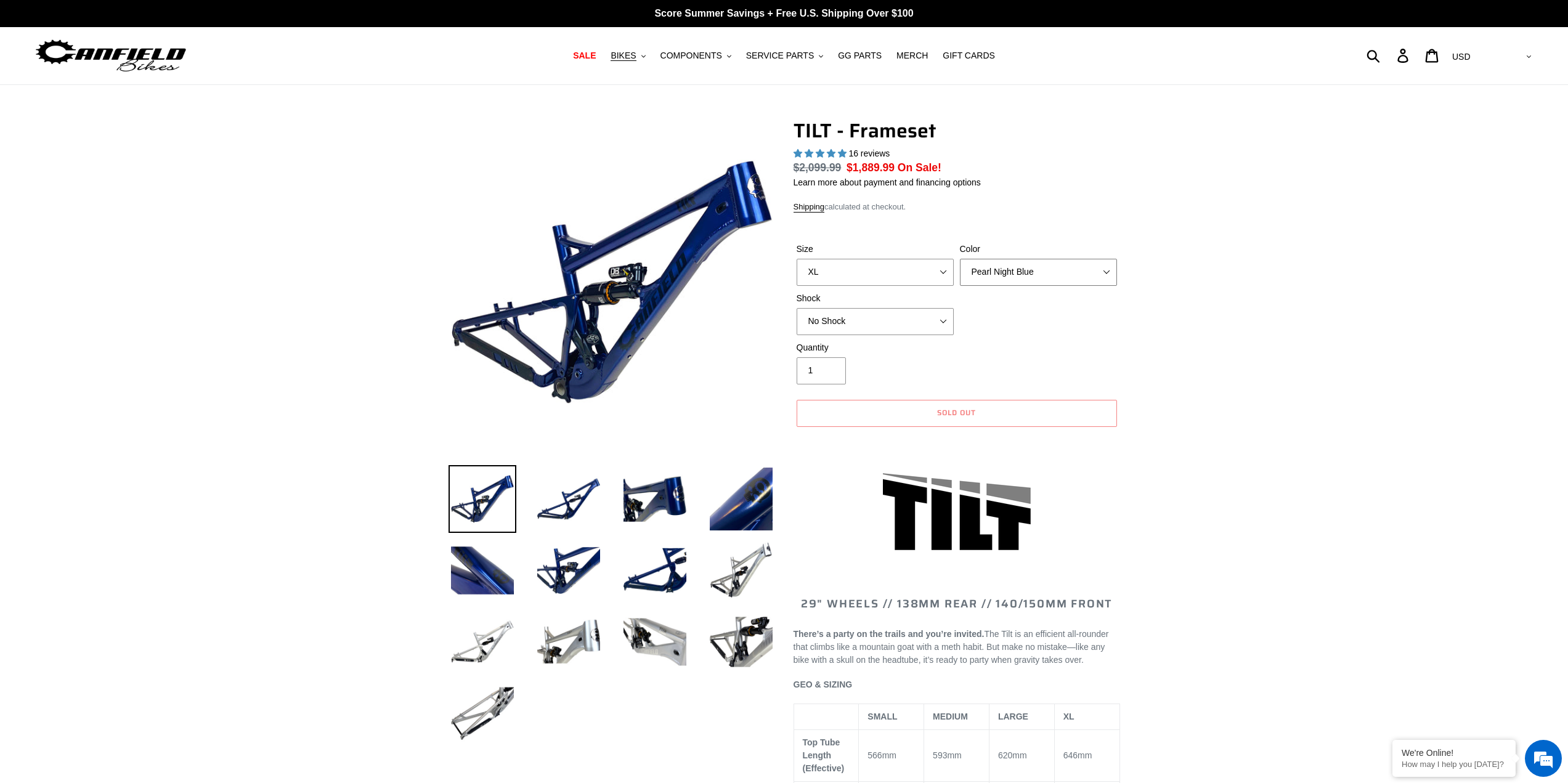
click at [1099, 273] on select "Pearl Night Blue Stealth Silver" at bounding box center [1038, 272] width 157 height 27
select select "Stealth Silver"
click at [960, 259] on select "Pearl Night Blue Stealth Silver" at bounding box center [1038, 272] width 157 height 27
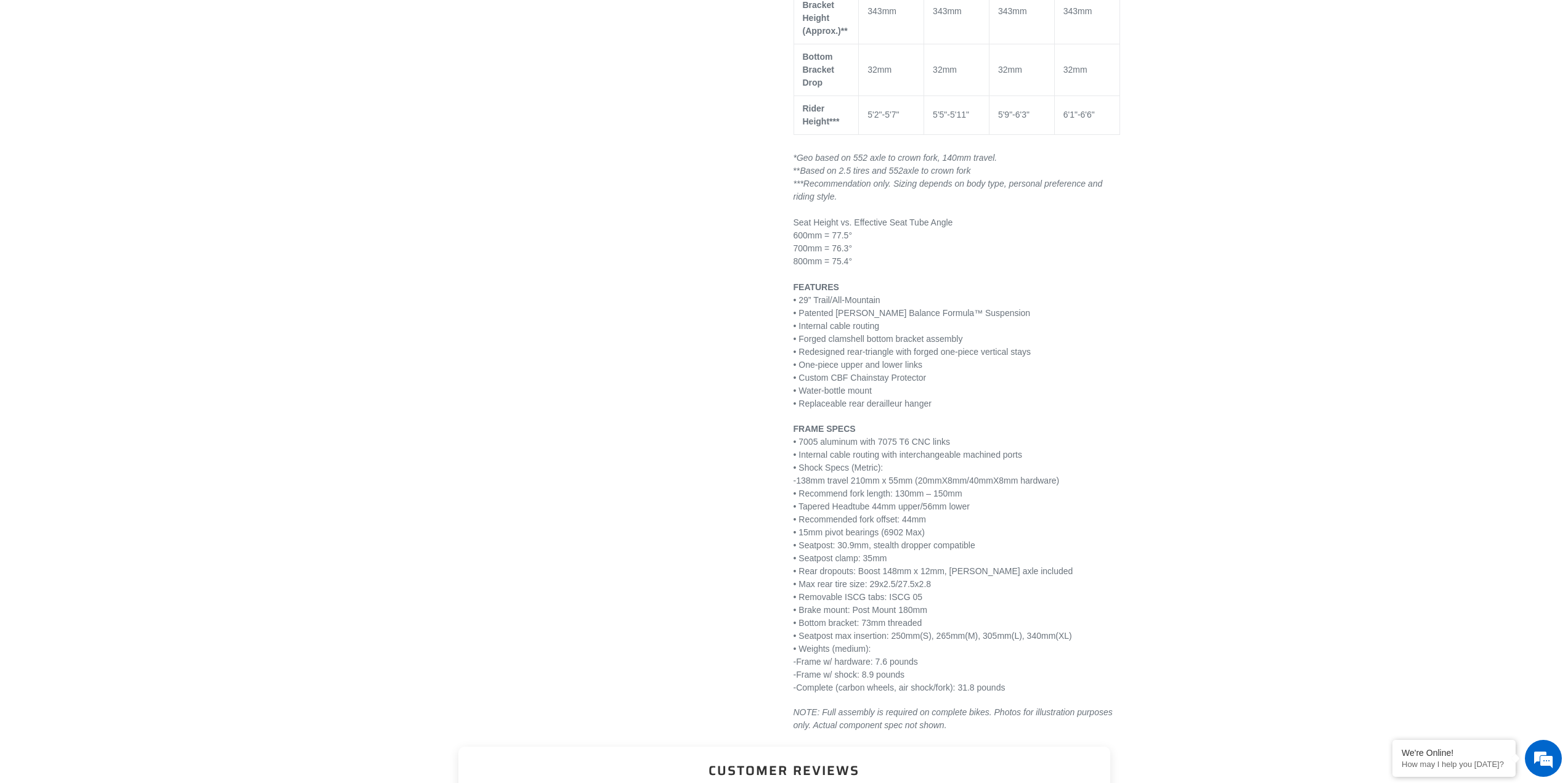
scroll to position [1293, 0]
